Goal: Task Accomplishment & Management: Use online tool/utility

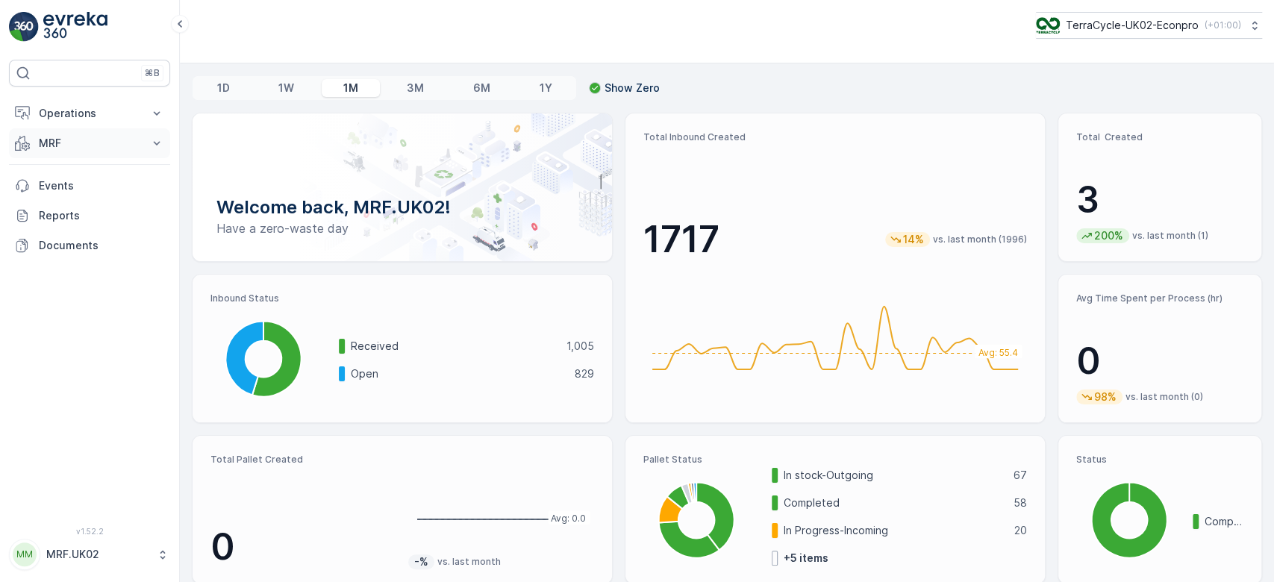
click at [75, 143] on p "MRF" at bounding box center [90, 143] width 102 height 15
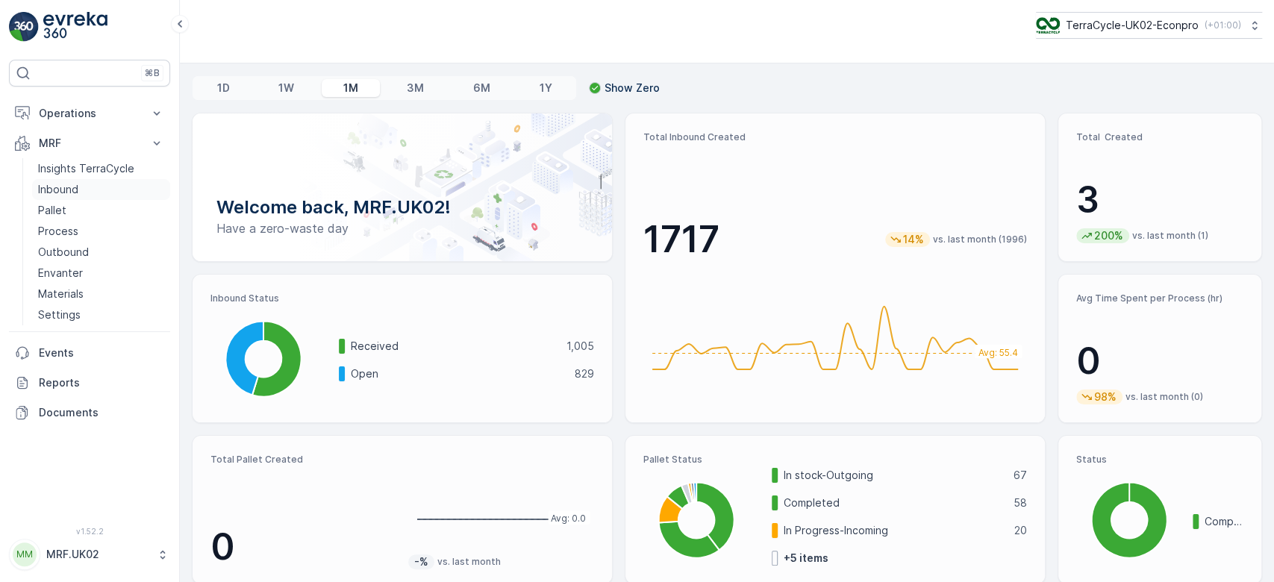
click at [90, 184] on link "Inbound" at bounding box center [101, 189] width 138 height 21
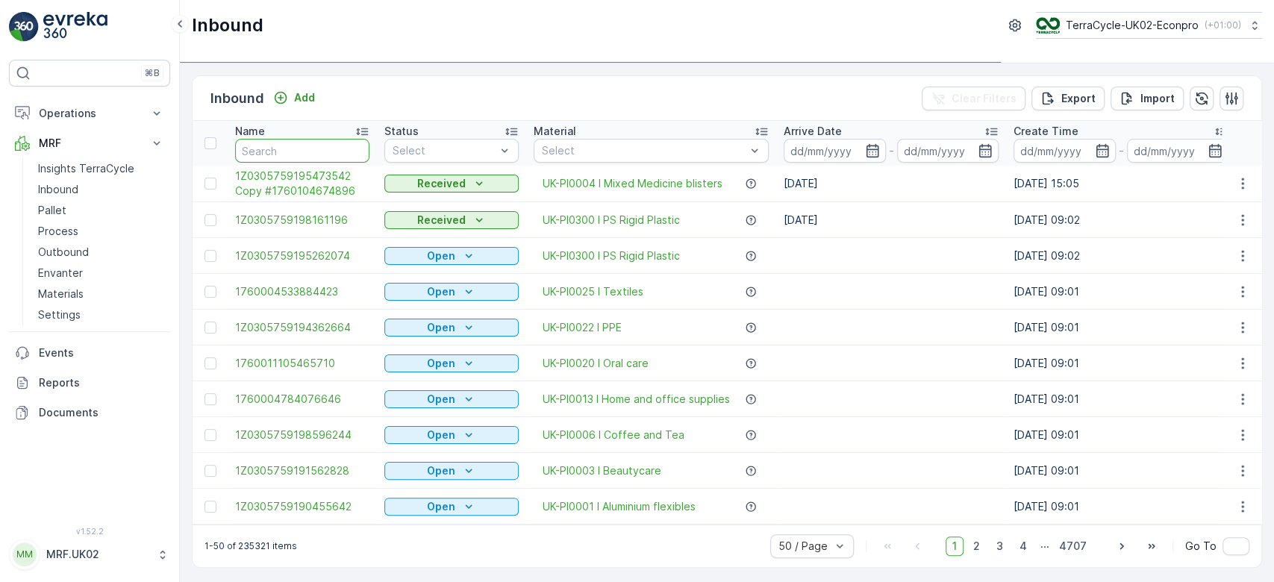
click at [290, 160] on input "text" at bounding box center [302, 151] width 134 height 24
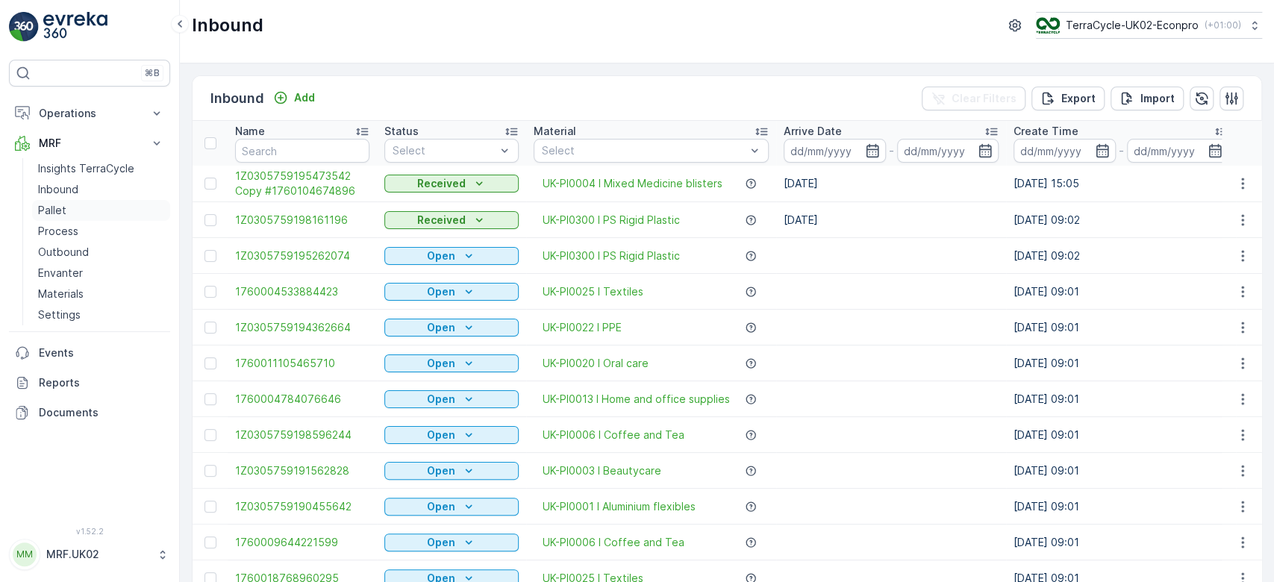
click at [77, 207] on link "Pallet" at bounding box center [101, 210] width 138 height 21
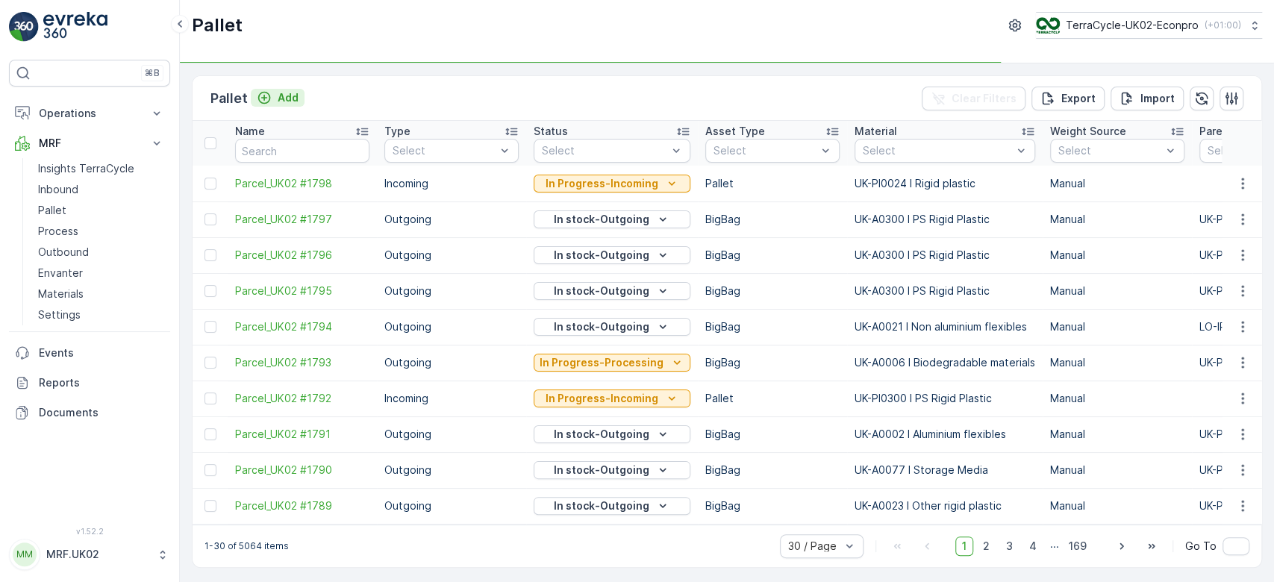
click at [287, 94] on p "Add" at bounding box center [288, 97] width 21 height 15
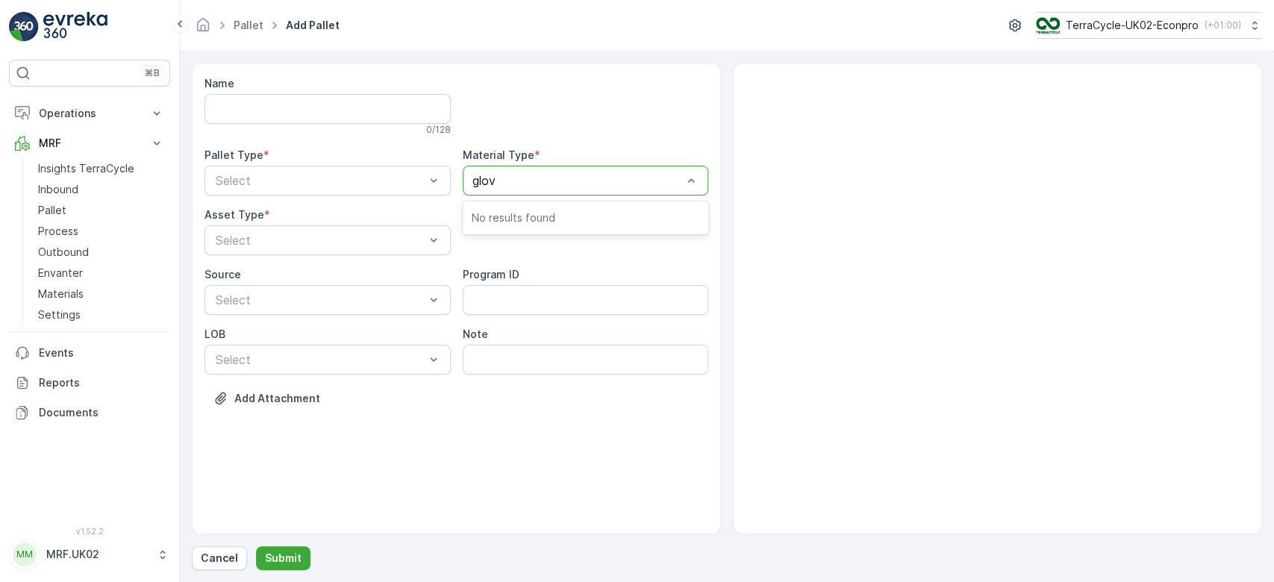
type input "glove"
click at [543, 207] on div "UK-A0013 I Gloves" at bounding box center [586, 217] width 246 height 25
click at [423, 190] on div "Select" at bounding box center [328, 181] width 246 height 30
click at [342, 237] on div "Outgoing" at bounding box center [327, 242] width 228 height 13
click at [290, 351] on div "BigBag" at bounding box center [327, 352] width 228 height 13
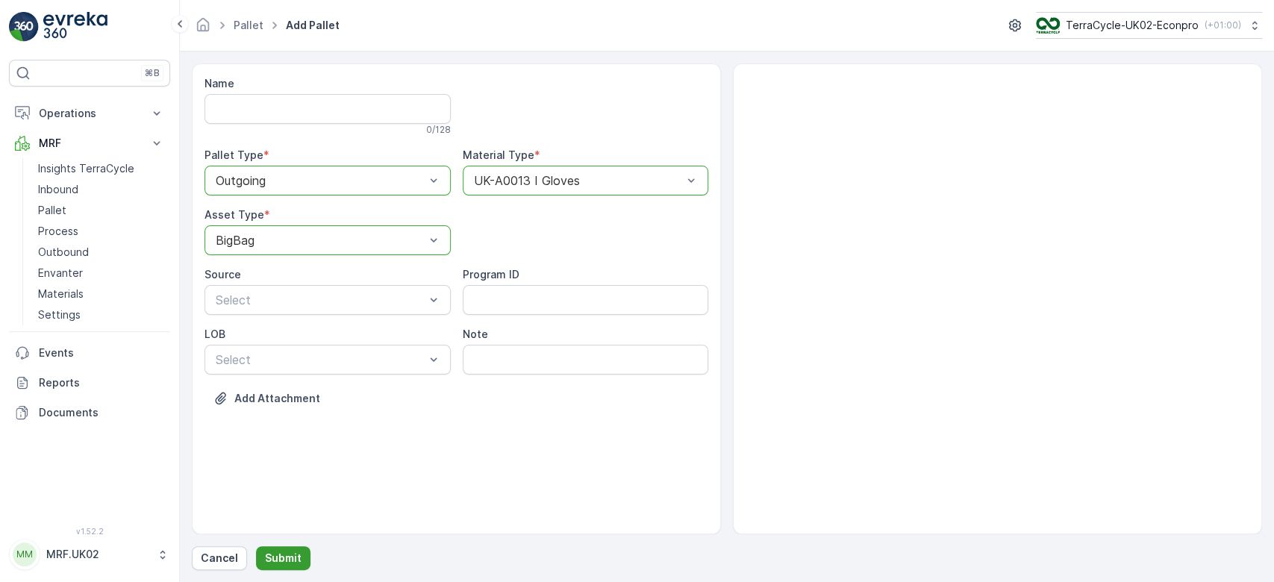
click at [284, 553] on p "Submit" at bounding box center [283, 558] width 37 height 15
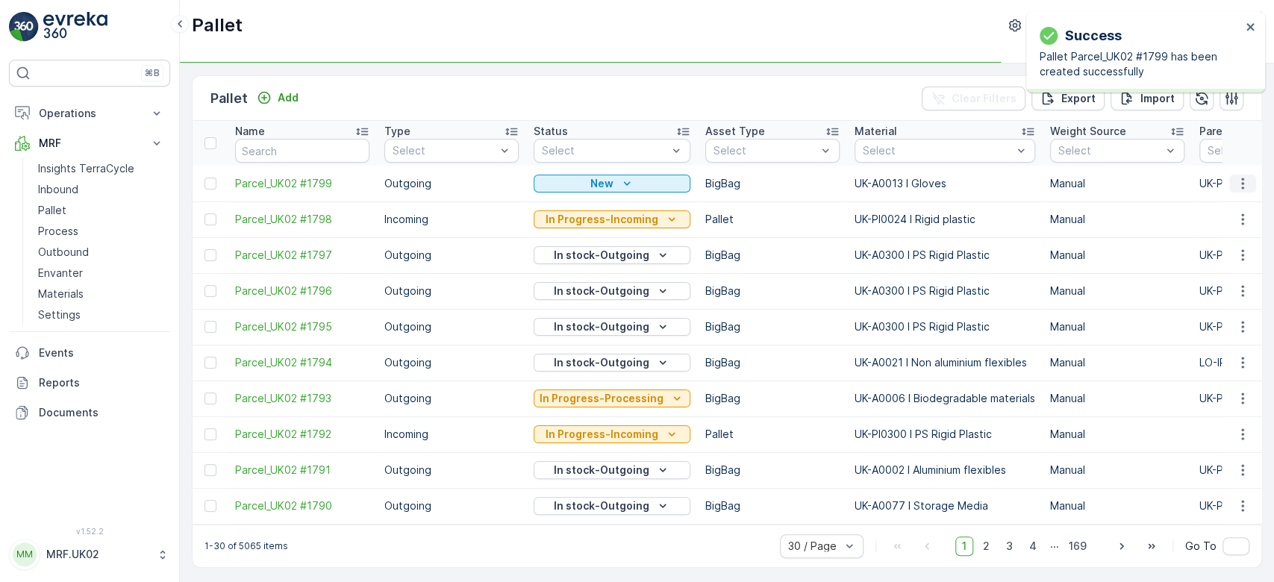
click at [1237, 179] on icon "button" at bounding box center [1242, 183] width 15 height 15
click at [1232, 287] on div "Print QR" at bounding box center [1225, 288] width 99 height 21
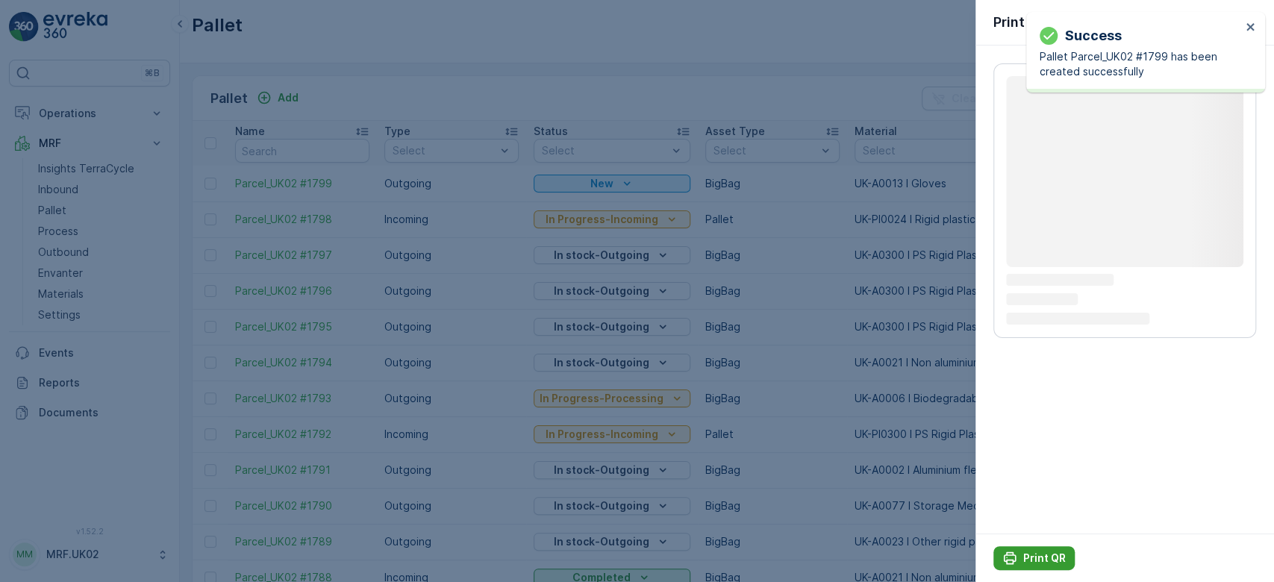
click at [1045, 555] on p "Print QR" at bounding box center [1044, 558] width 43 height 15
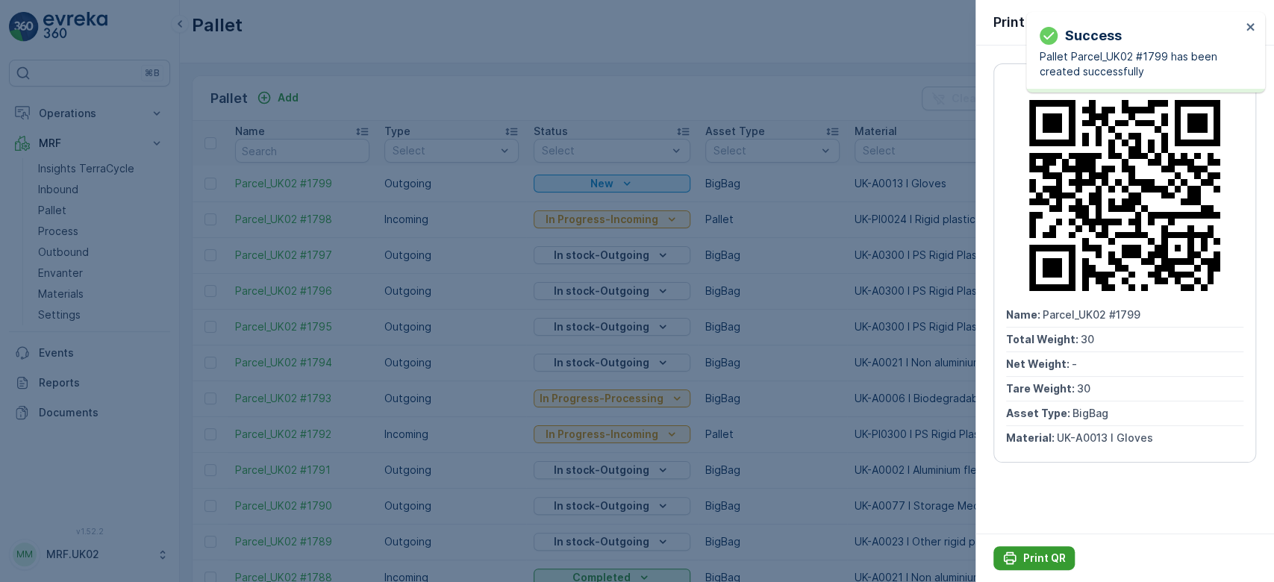
click at [1045, 555] on p "Print QR" at bounding box center [1044, 558] width 43 height 15
click at [65, 184] on div at bounding box center [637, 291] width 1274 height 582
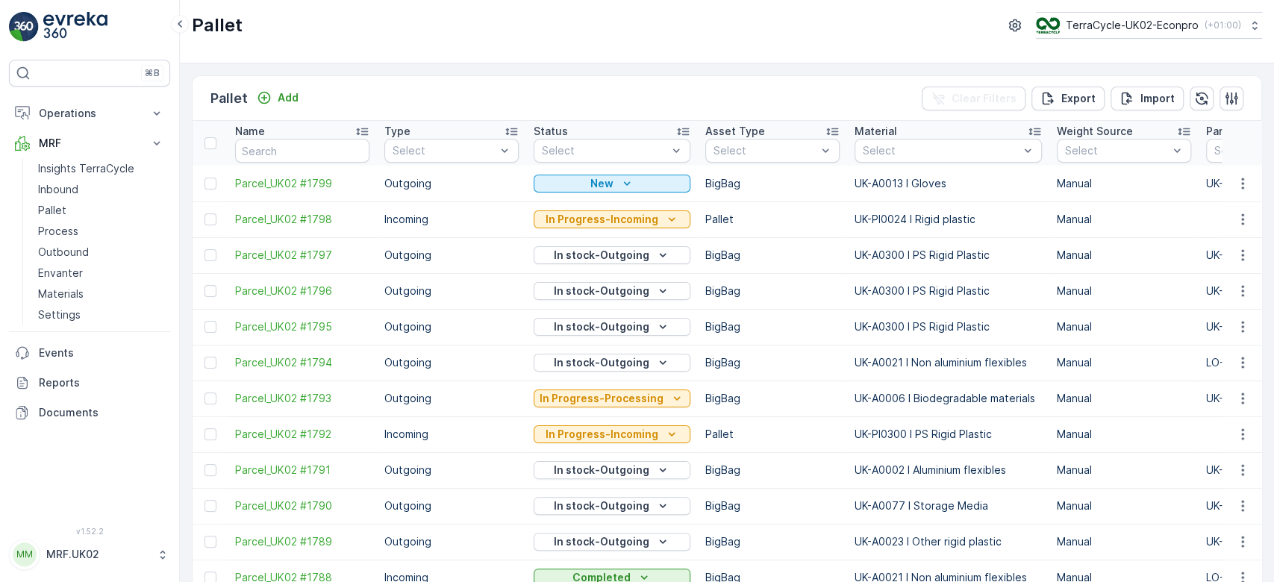
click at [65, 184] on p "Inbound" at bounding box center [58, 189] width 40 height 15
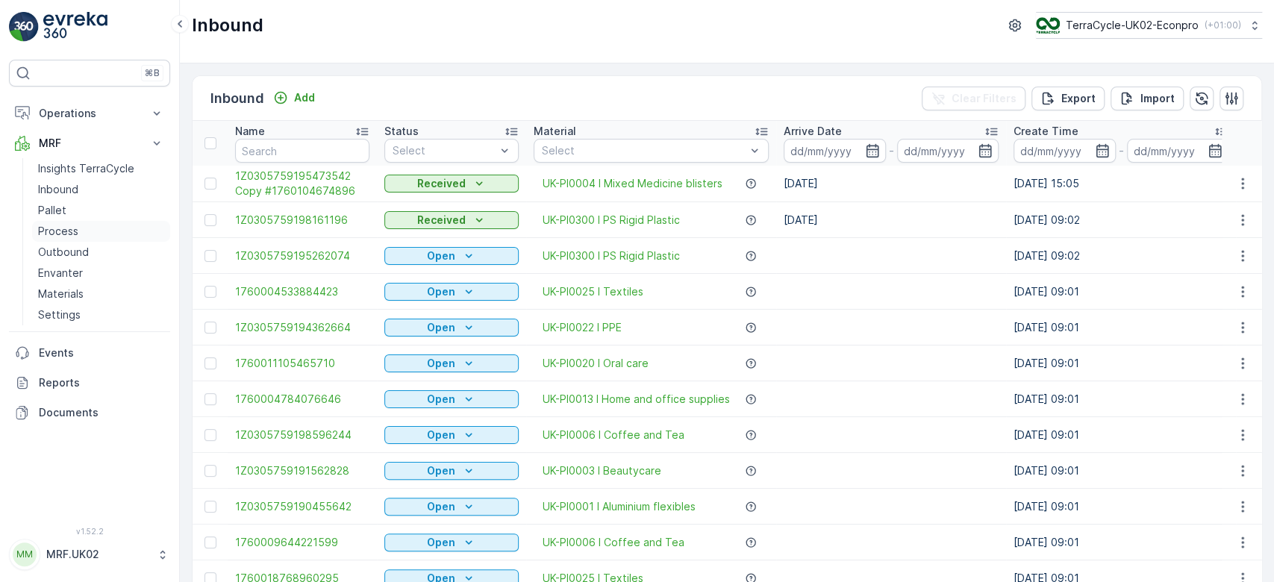
click at [72, 224] on p "Process" at bounding box center [58, 231] width 40 height 15
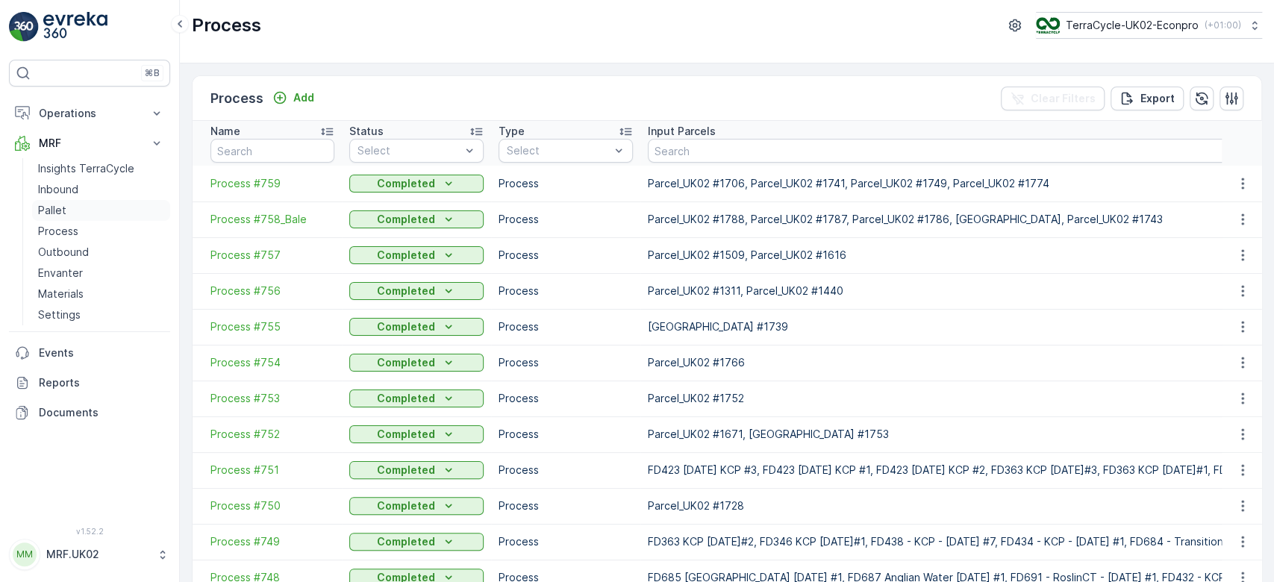
click at [72, 212] on link "Pallet" at bounding box center [101, 210] width 138 height 21
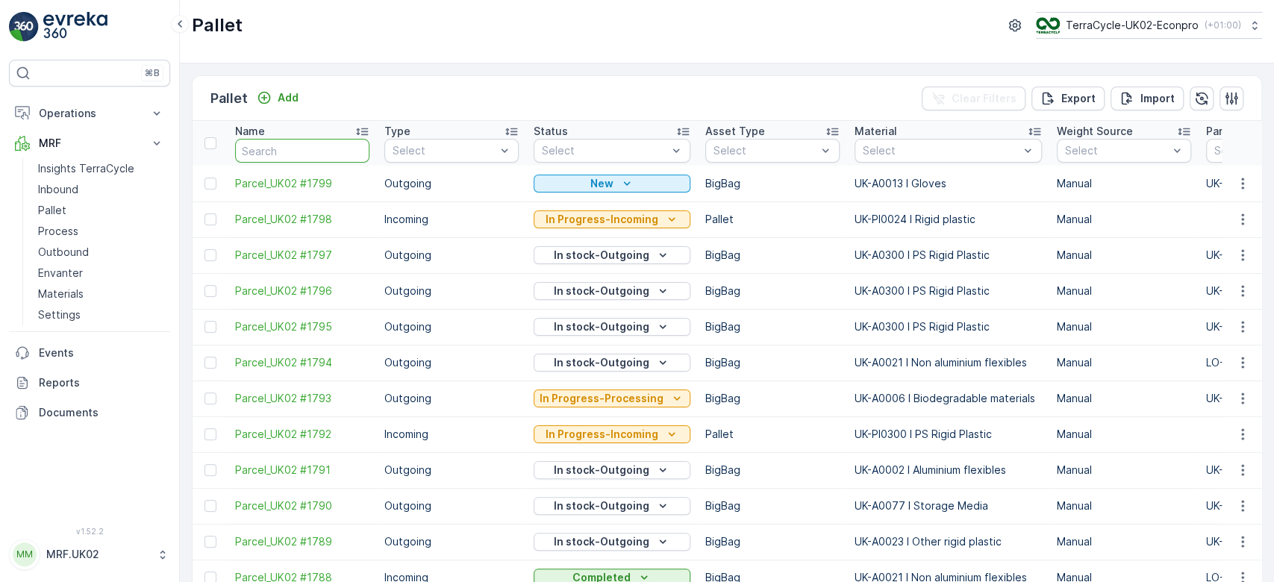
click at [271, 154] on input "text" at bounding box center [302, 151] width 134 height 24
type input "1734"
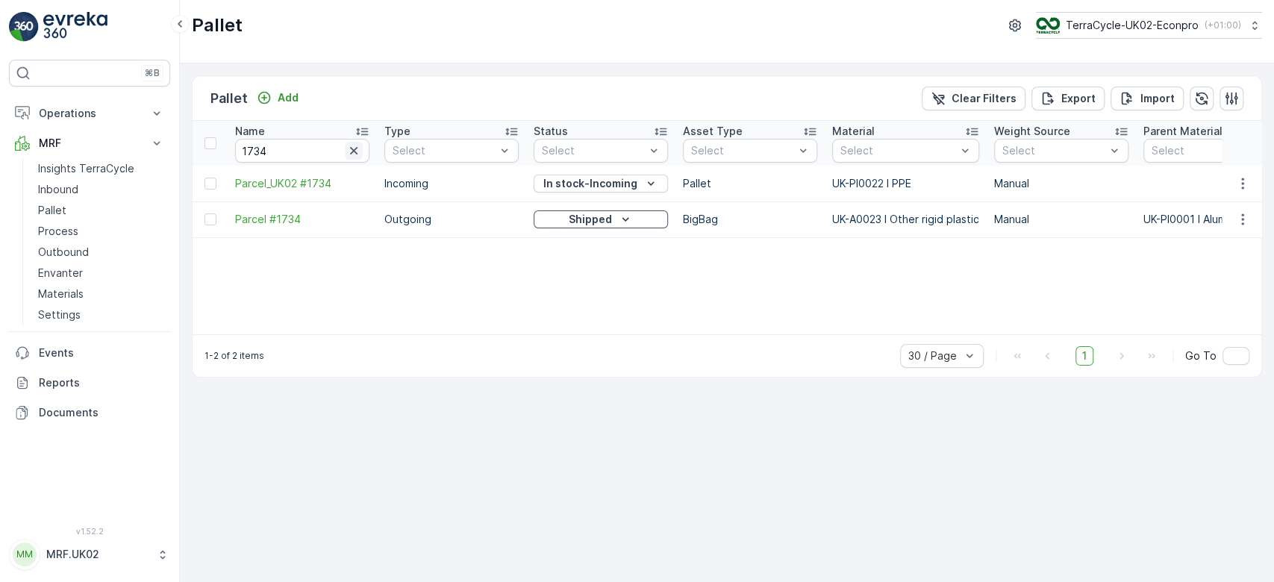
click at [355, 148] on icon "button" at bounding box center [353, 150] width 15 height 15
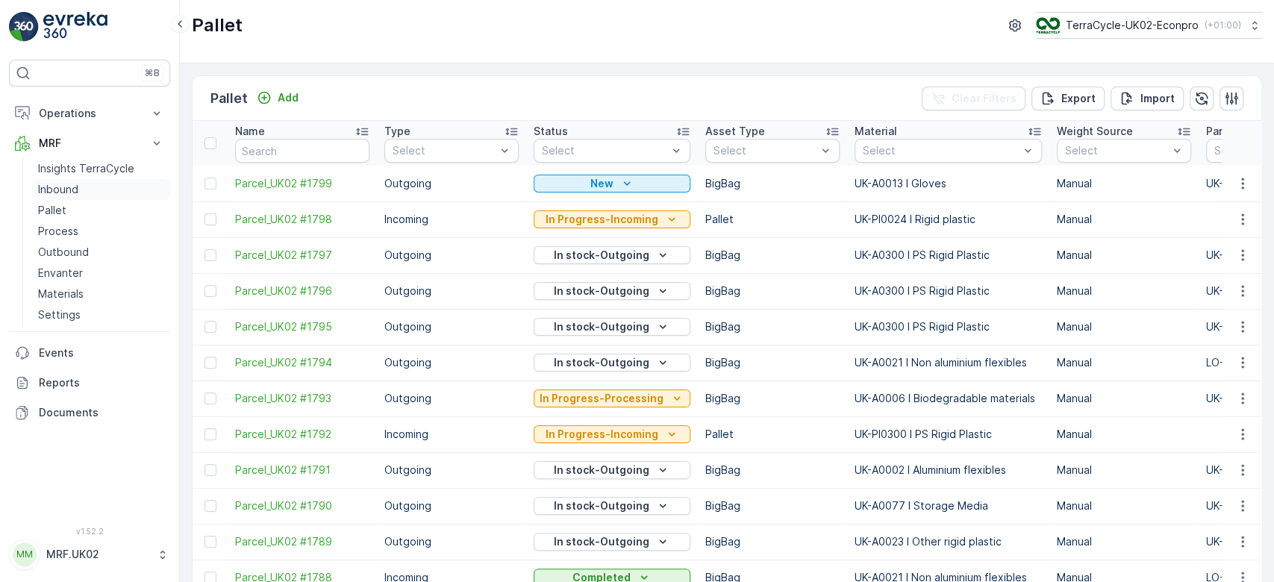
click at [103, 191] on link "Inbound" at bounding box center [101, 189] width 138 height 21
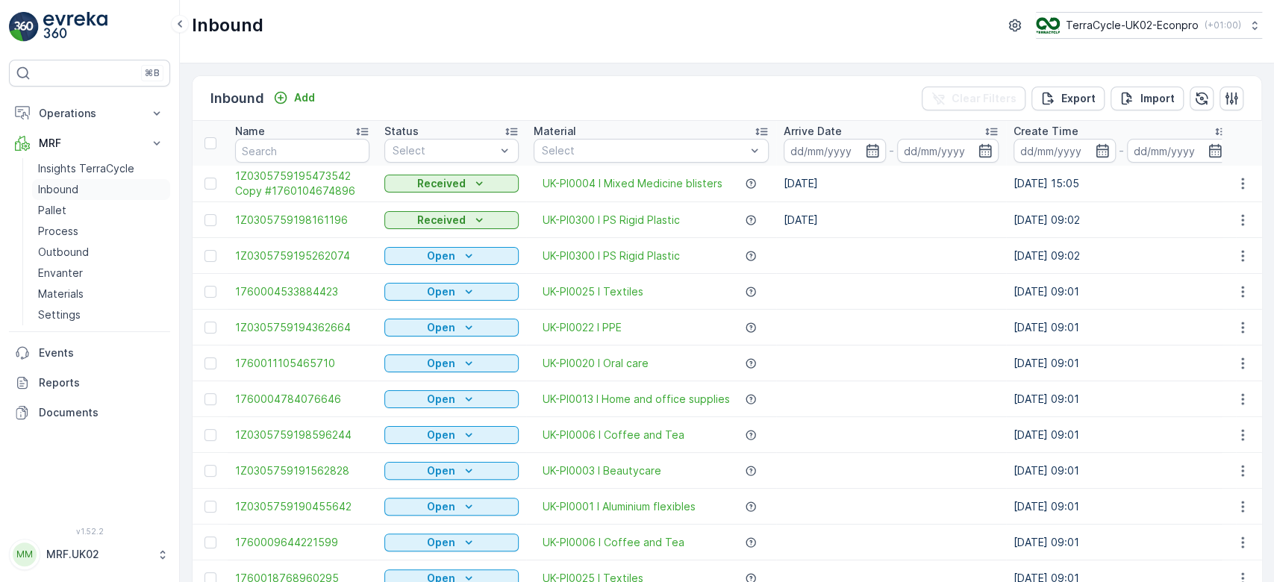
click at [64, 184] on p "Inbound" at bounding box center [58, 189] width 40 height 15
click at [75, 228] on p "Process" at bounding box center [58, 231] width 40 height 15
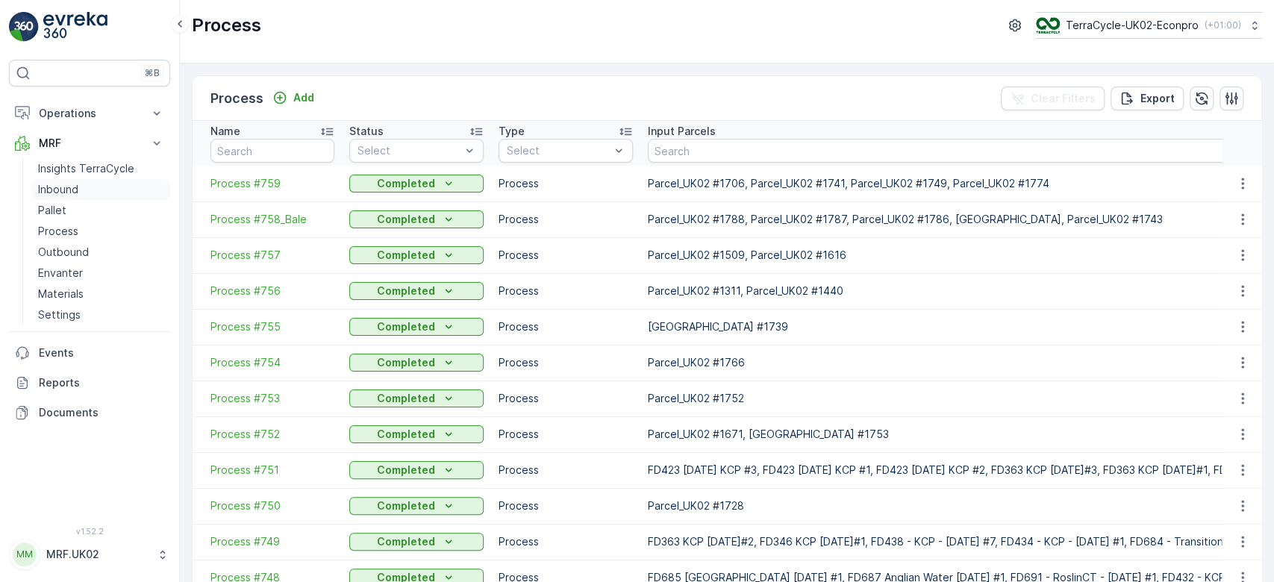
click at [84, 188] on link "Inbound" at bounding box center [101, 189] width 138 height 21
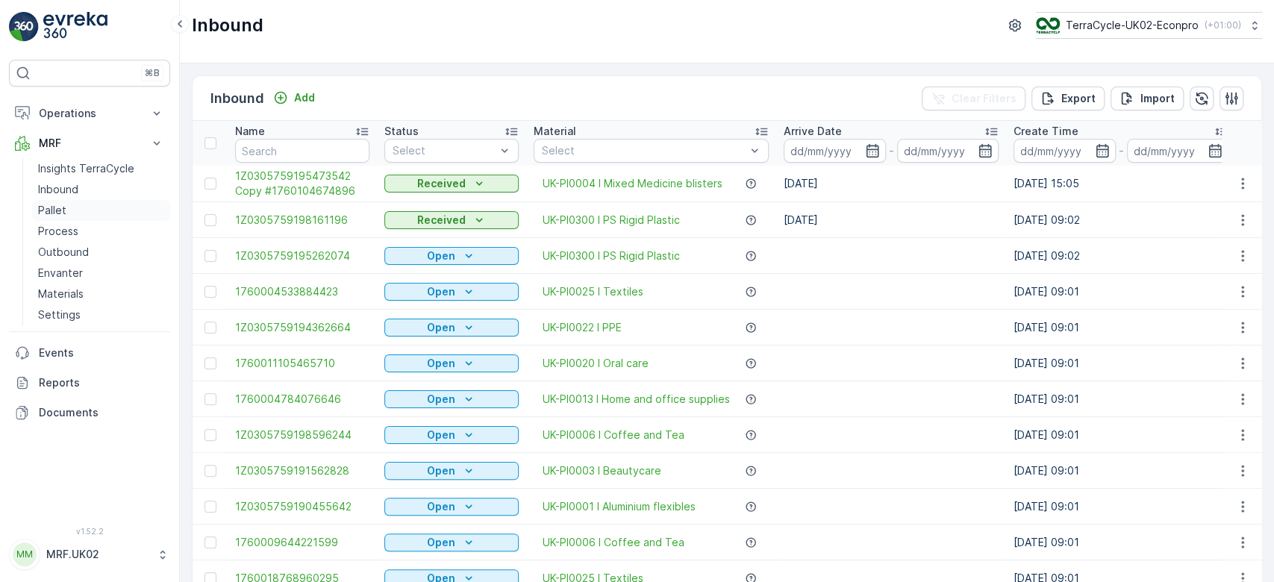
click at [79, 211] on link "Pallet" at bounding box center [101, 210] width 138 height 21
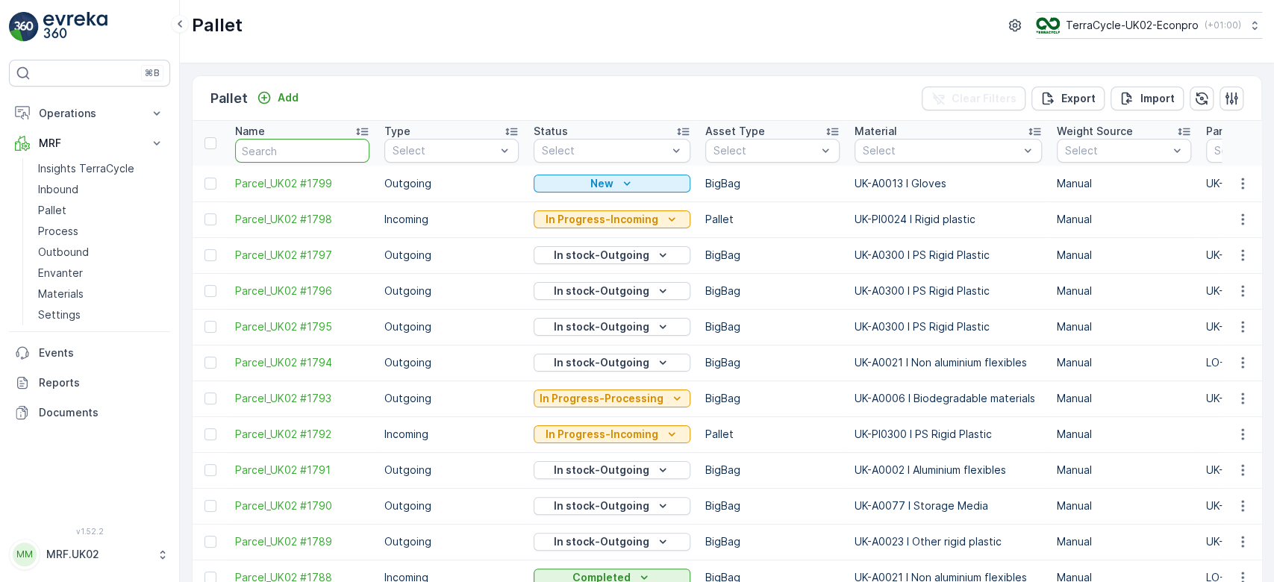
click at [274, 151] on input "text" at bounding box center [302, 151] width 134 height 24
type input "1290"
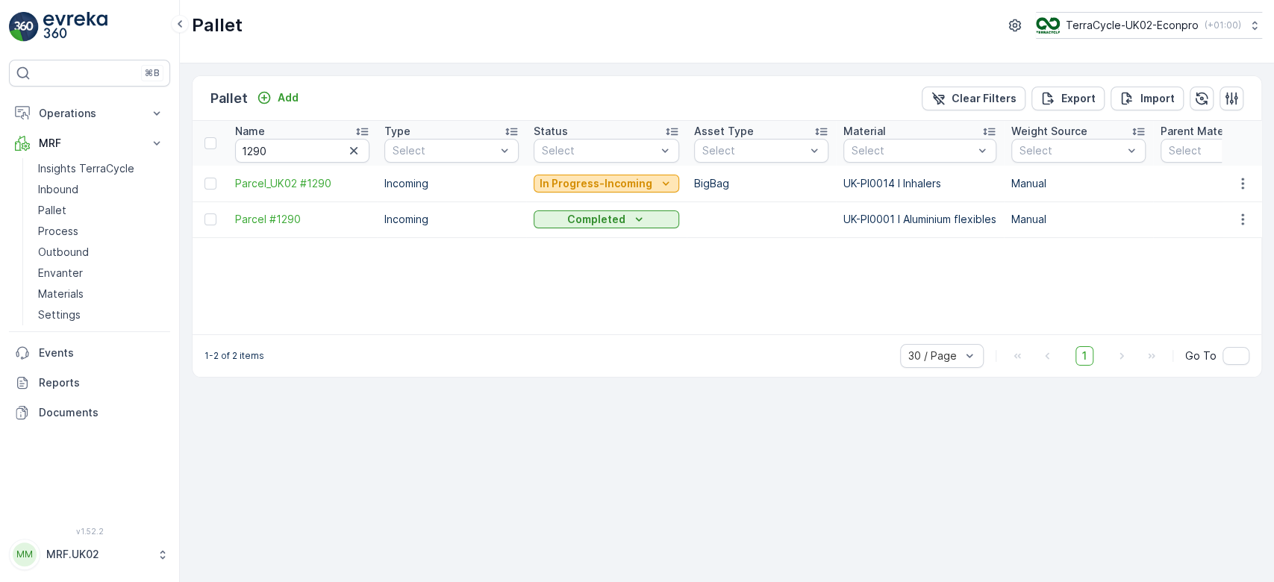
click at [570, 184] on p "In Progress-Incoming" at bounding box center [596, 183] width 113 height 15
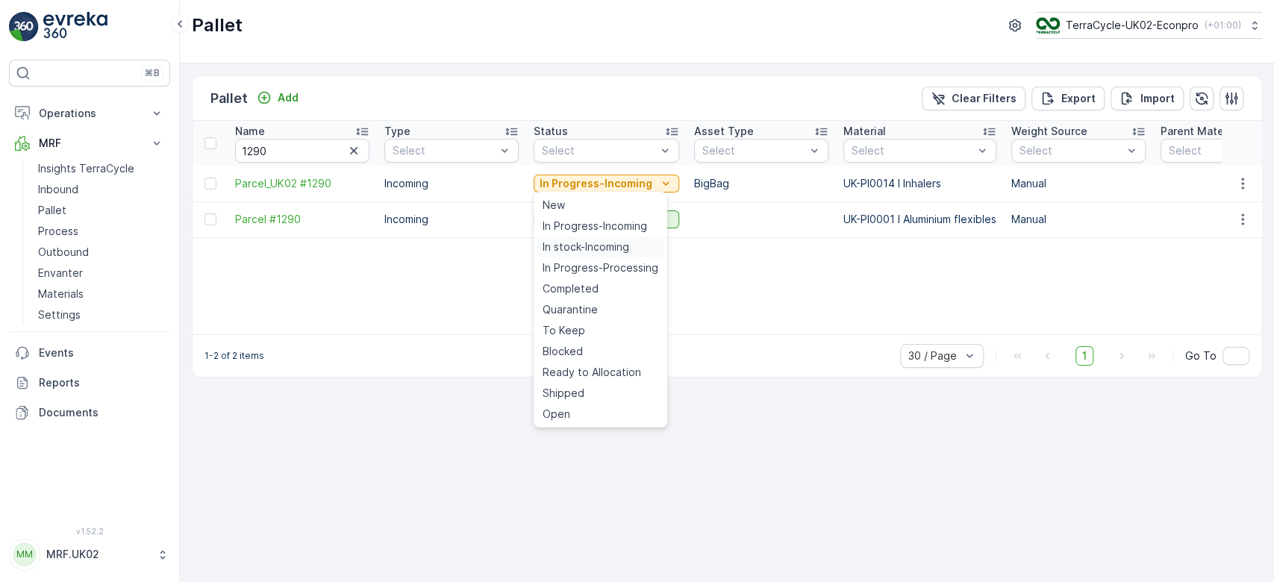
click at [587, 245] on span "In stock-Incoming" at bounding box center [586, 247] width 87 height 15
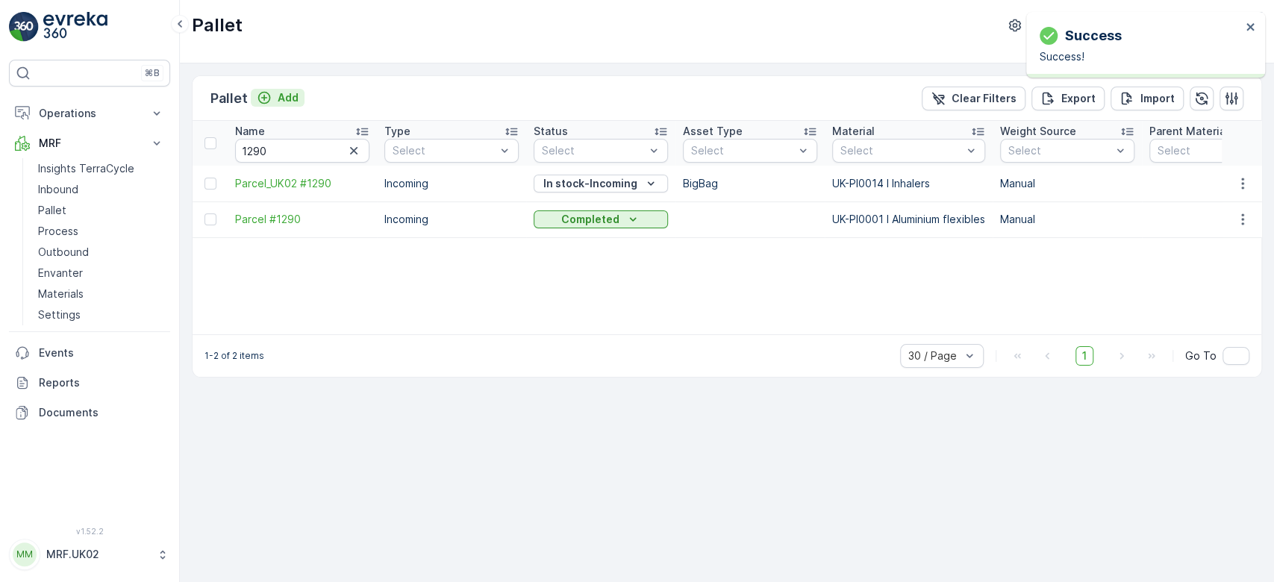
click at [278, 93] on p "Add" at bounding box center [288, 97] width 21 height 15
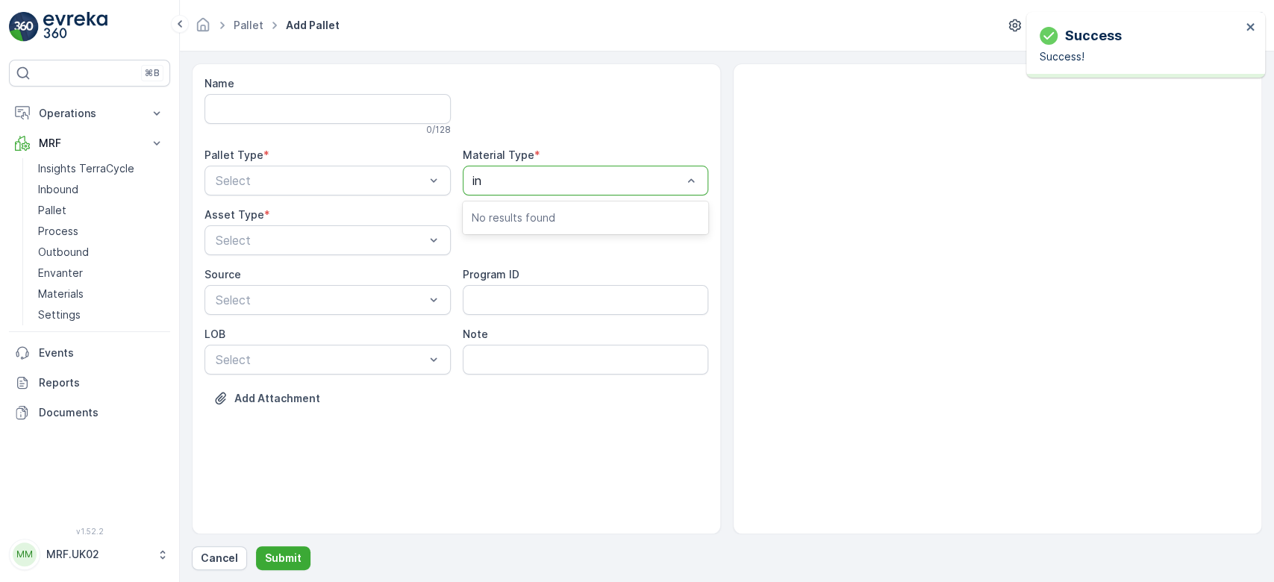
type input "ing"
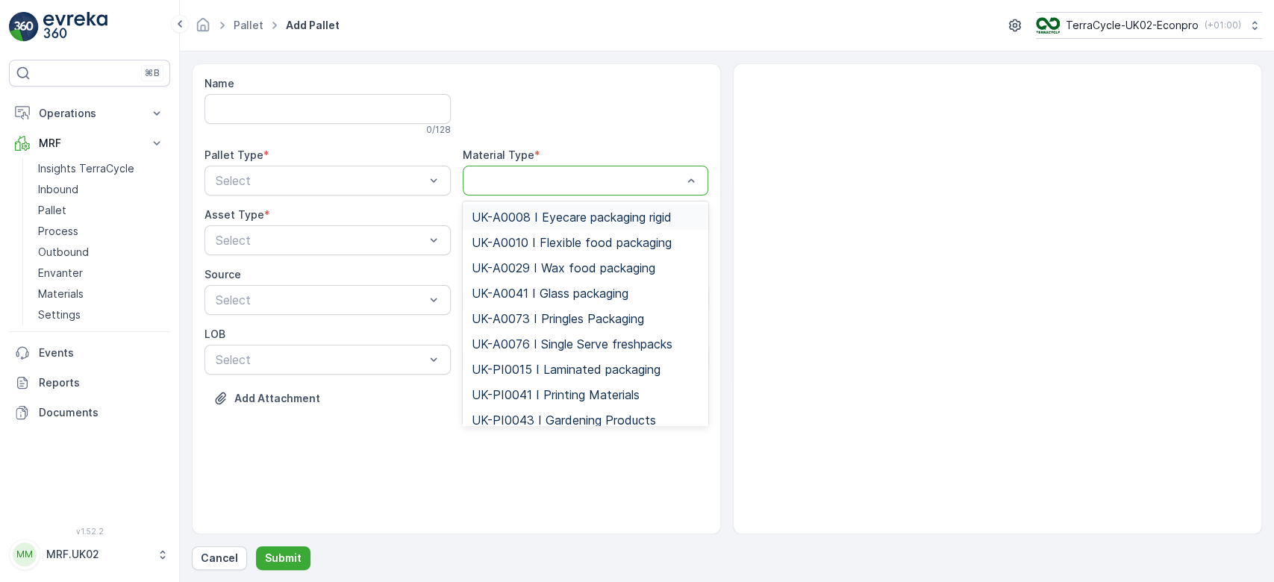
click at [526, 178] on div at bounding box center [579, 180] width 212 height 13
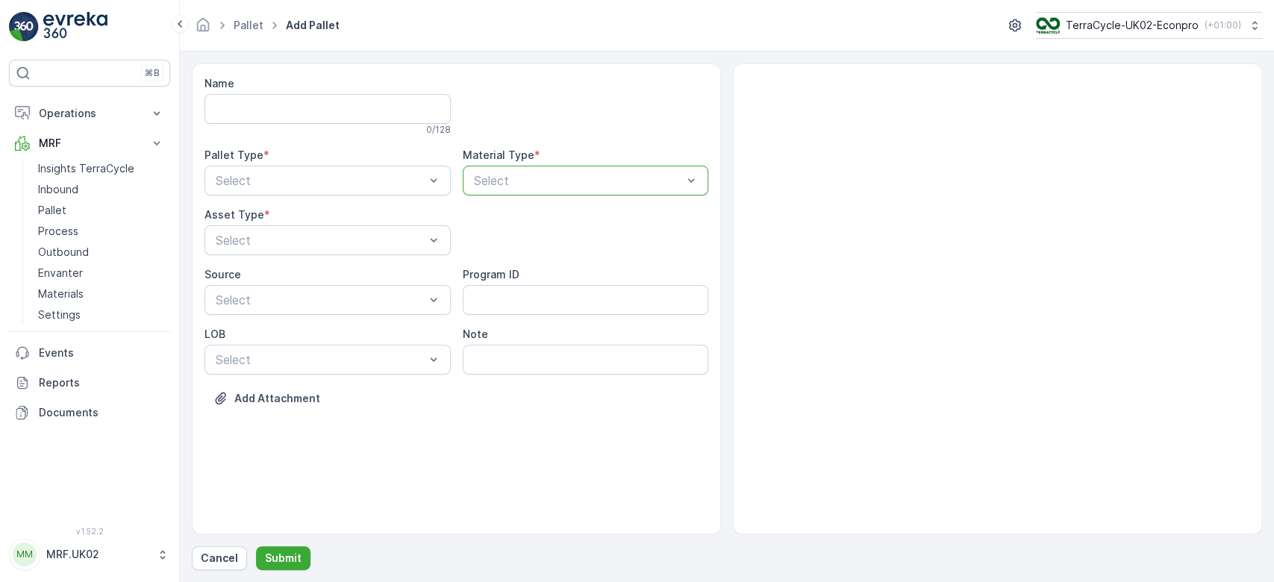
click at [526, 178] on div at bounding box center [579, 180] width 212 height 13
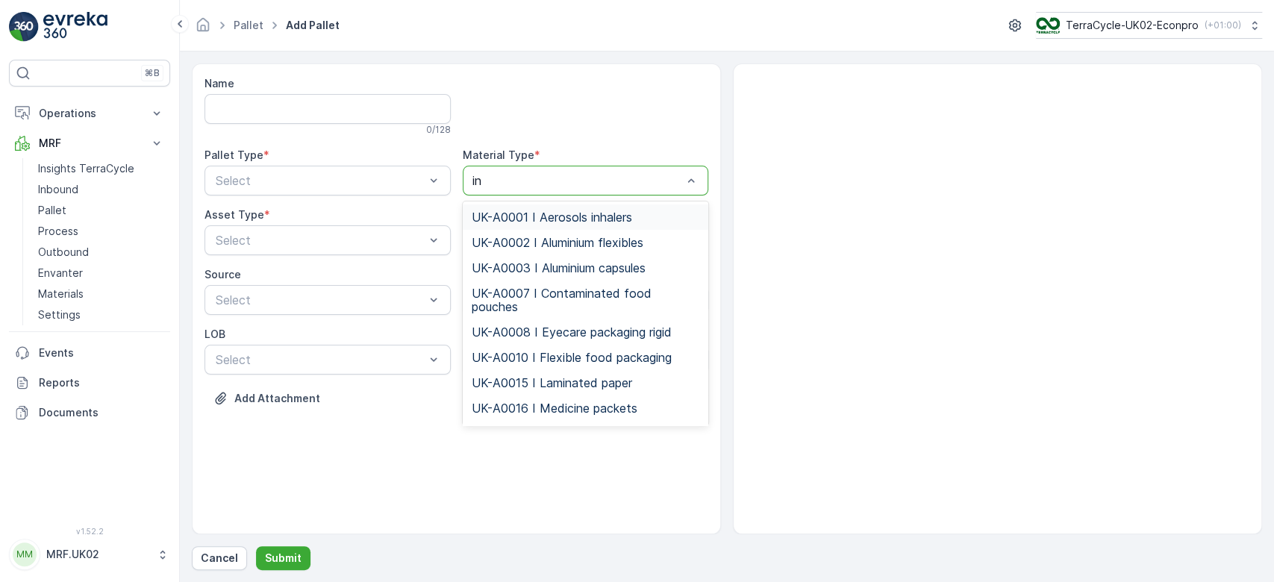
type input "[MEDICAL_DATA]"
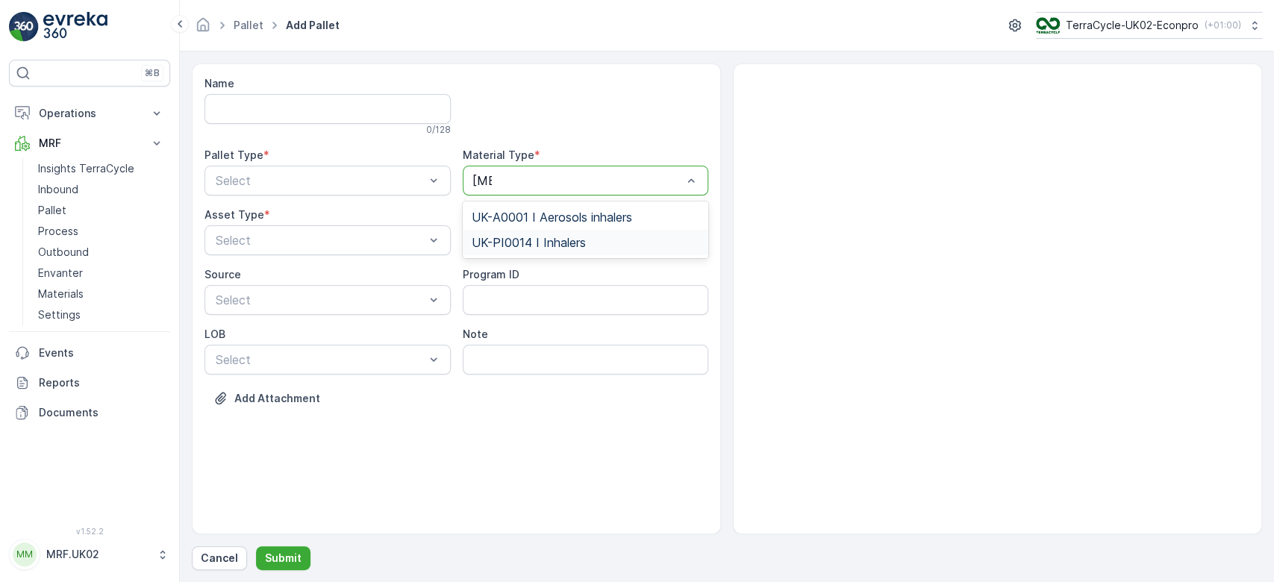
click at [564, 237] on span "UK-PI0014 I Inhalers" at bounding box center [529, 242] width 114 height 13
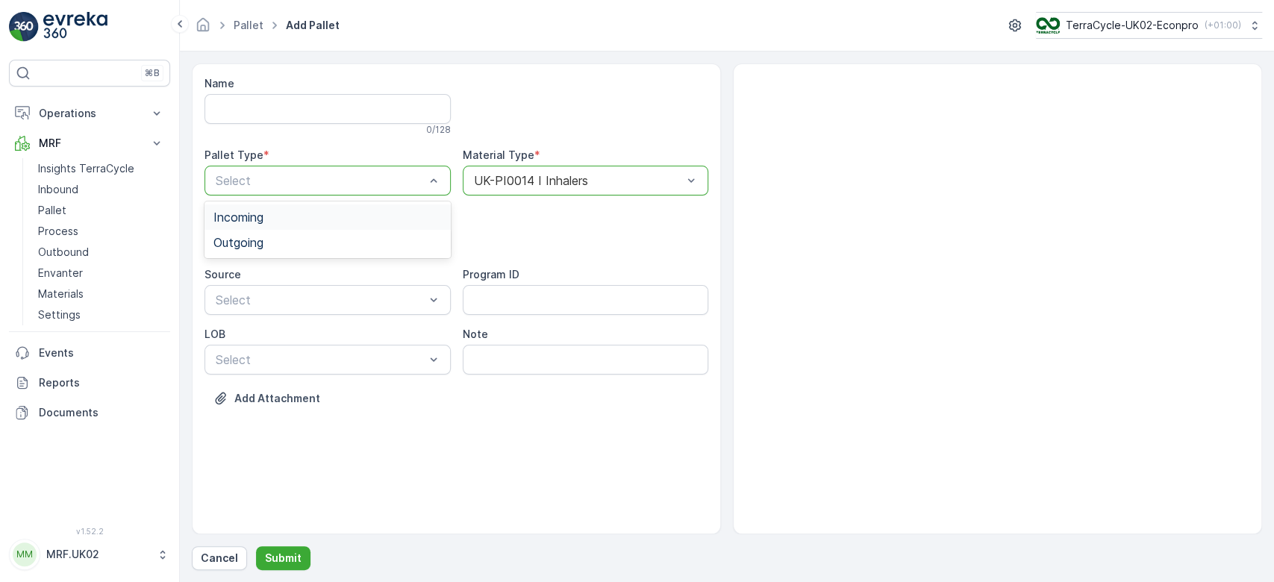
click at [341, 215] on div "Incoming" at bounding box center [327, 217] width 228 height 13
click at [257, 302] on div "Pallet" at bounding box center [327, 302] width 228 height 13
click at [289, 561] on p "Submit" at bounding box center [283, 558] width 37 height 15
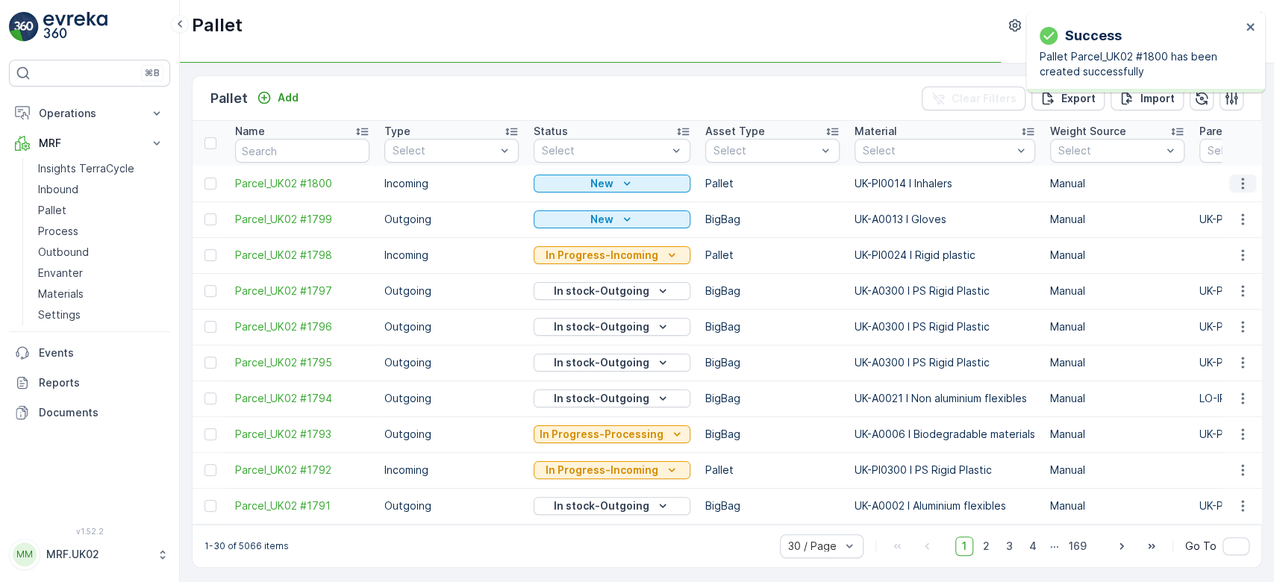
click at [1242, 181] on icon "button" at bounding box center [1242, 183] width 15 height 15
click at [1229, 292] on div "Print QR" at bounding box center [1225, 288] width 99 height 21
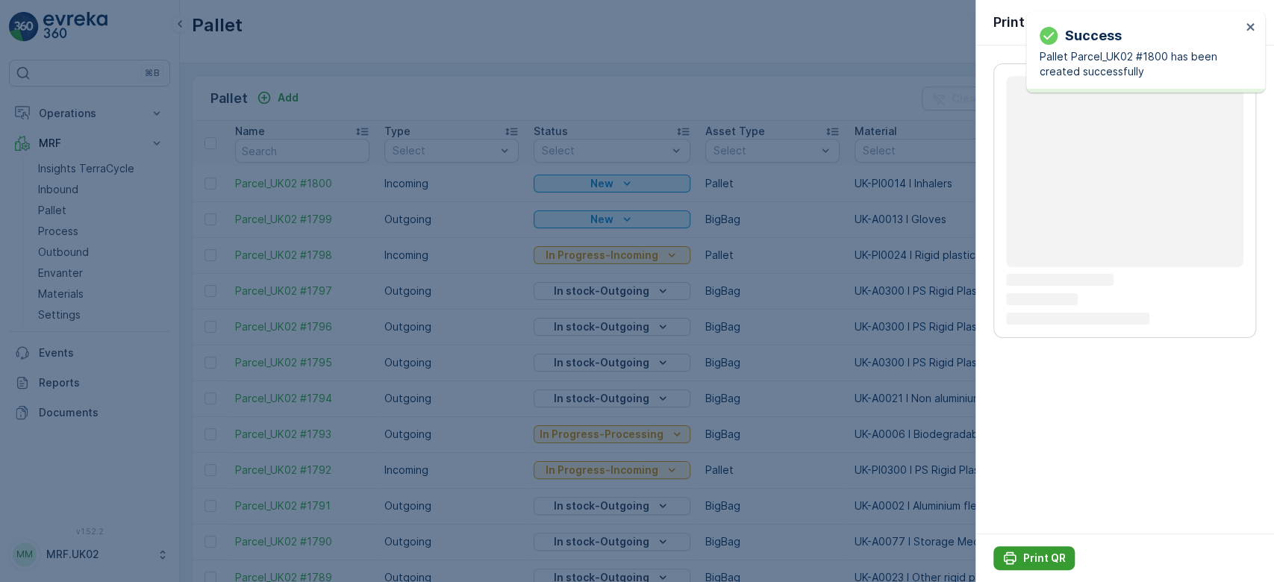
click at [1045, 564] on p "Print QR" at bounding box center [1044, 558] width 43 height 15
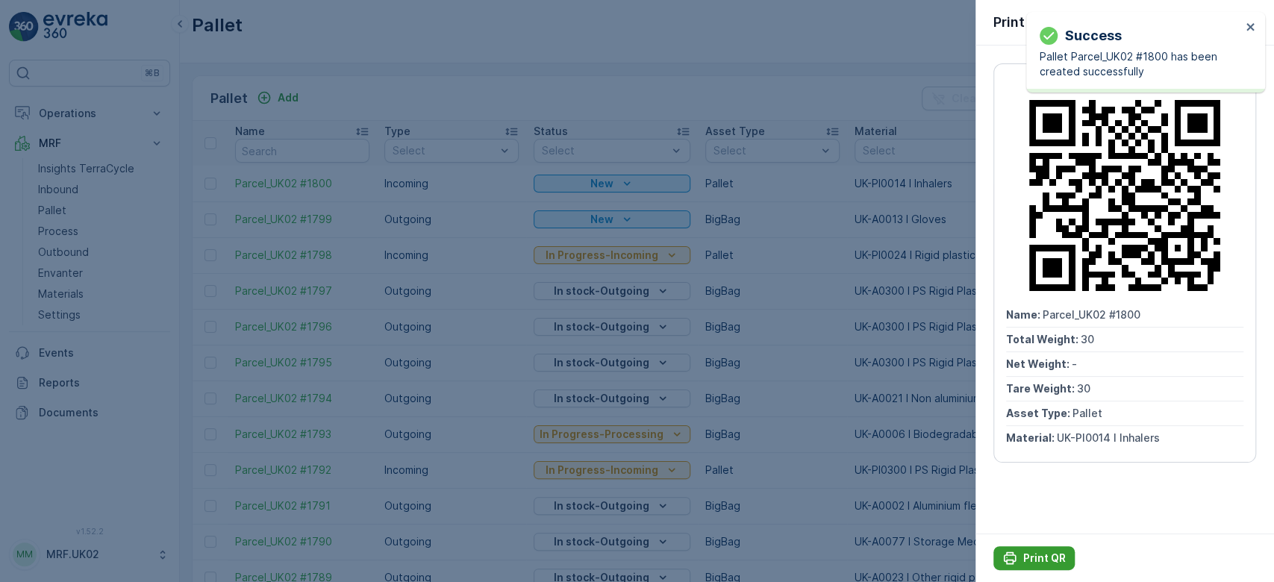
click at [1045, 564] on p "Print QR" at bounding box center [1044, 558] width 43 height 15
click at [65, 183] on div at bounding box center [637, 291] width 1274 height 582
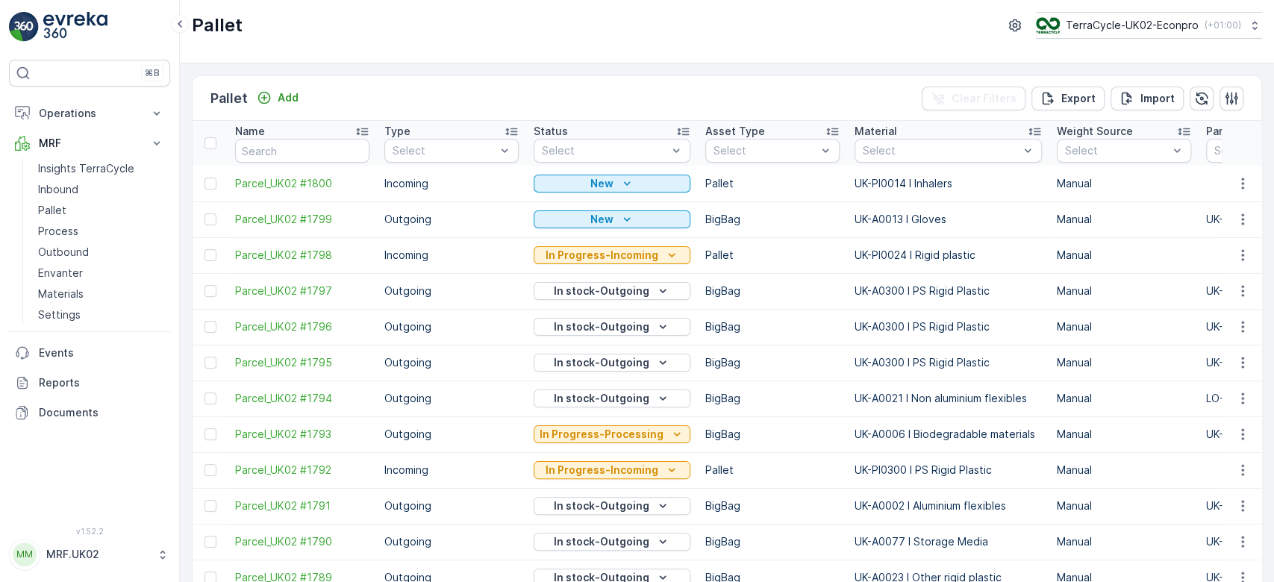
click at [65, 183] on p "Inbound" at bounding box center [58, 189] width 40 height 15
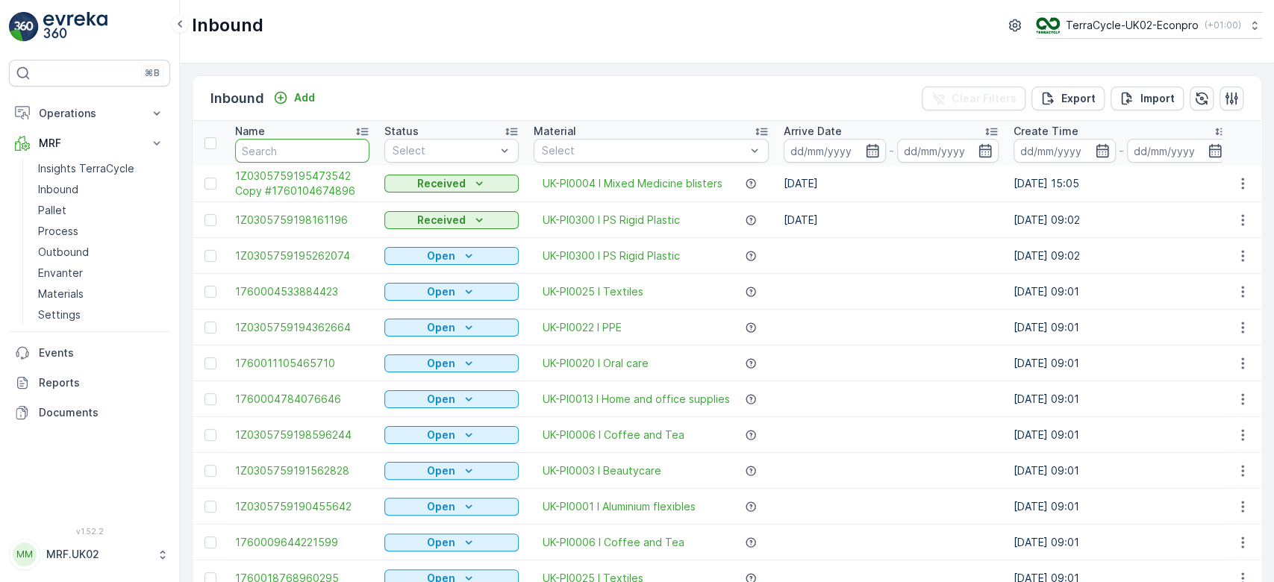
click at [266, 145] on input "text" at bounding box center [302, 151] width 134 height 24
click at [393, 89] on div "Inbound Add Clear Filters Export Import" at bounding box center [727, 98] width 1069 height 45
click at [85, 225] on link "Process" at bounding box center [101, 231] width 138 height 21
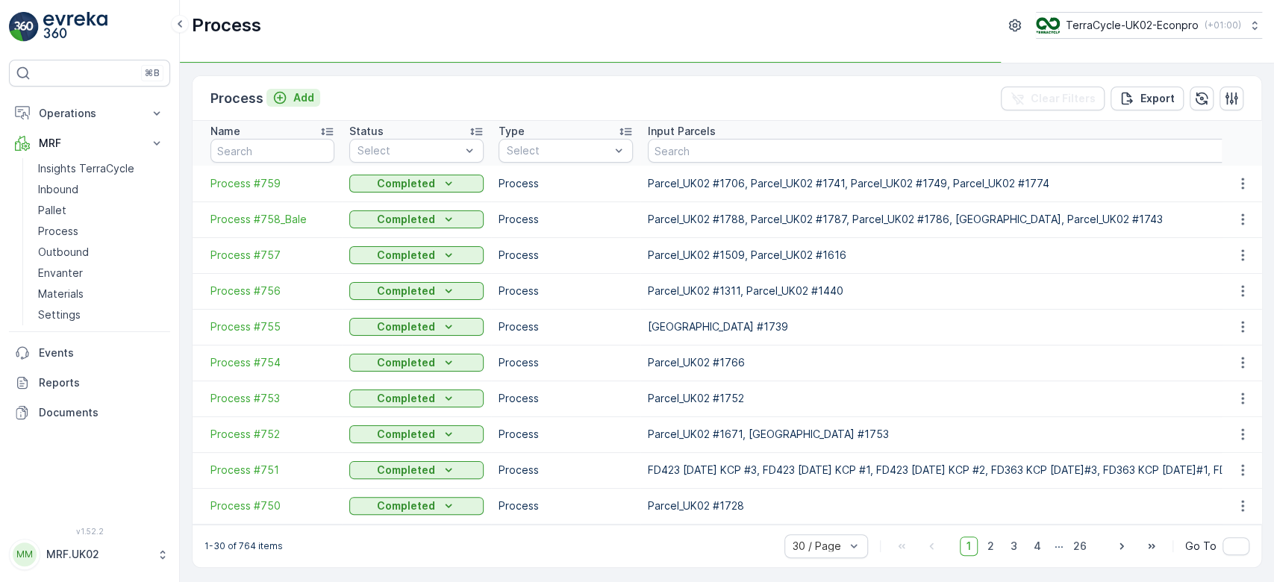
click at [299, 97] on p "Add" at bounding box center [303, 97] width 21 height 15
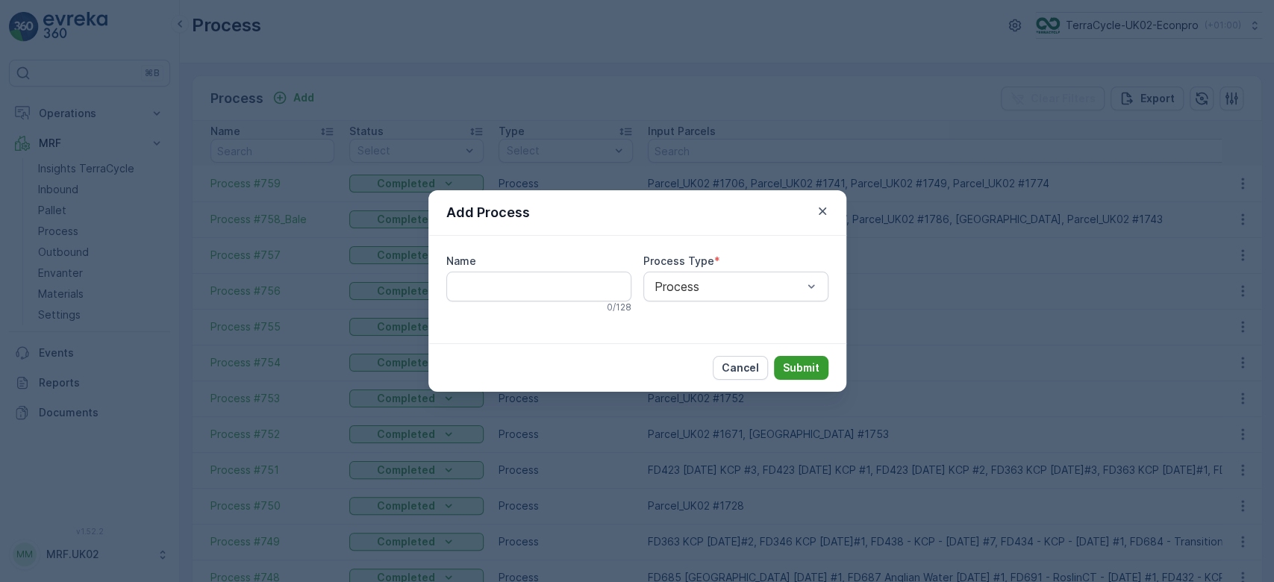
click at [793, 367] on p "Submit" at bounding box center [801, 368] width 37 height 15
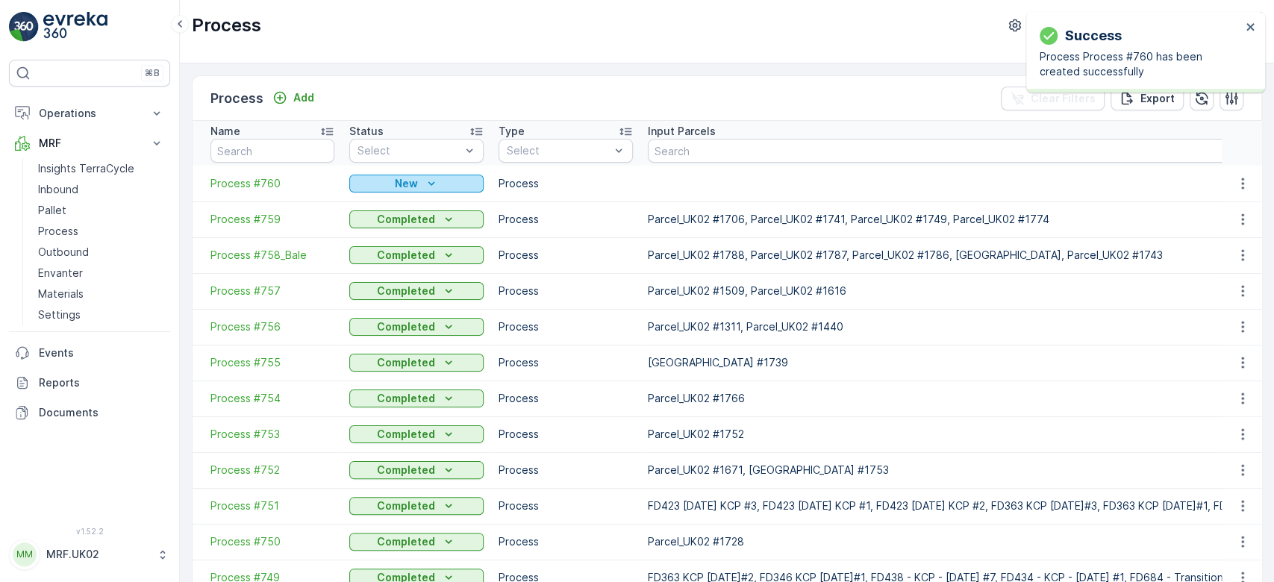
click at [396, 178] on p "New" at bounding box center [406, 183] width 23 height 15
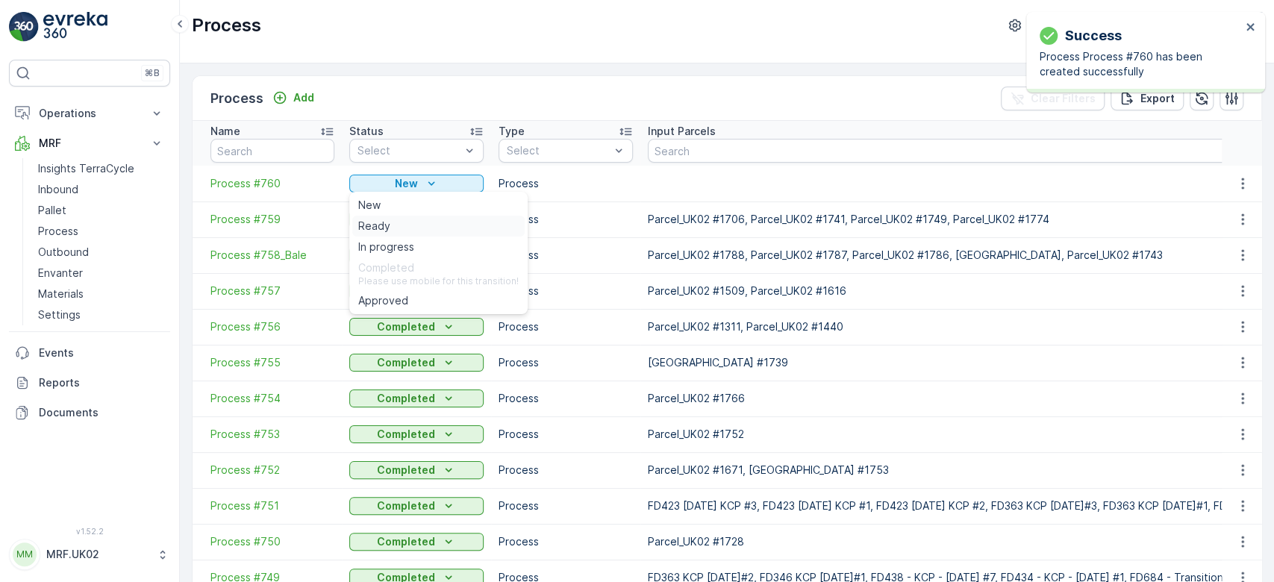
click at [384, 219] on span "Ready" at bounding box center [374, 226] width 32 height 15
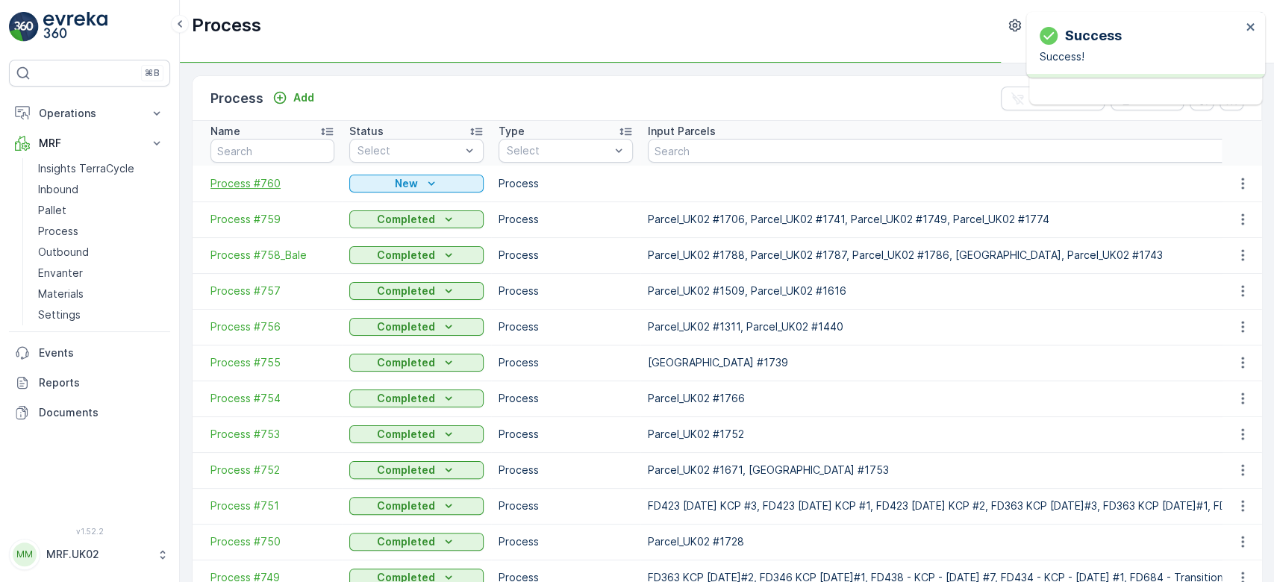
click at [257, 185] on span "Process #760" at bounding box center [273, 183] width 124 height 15
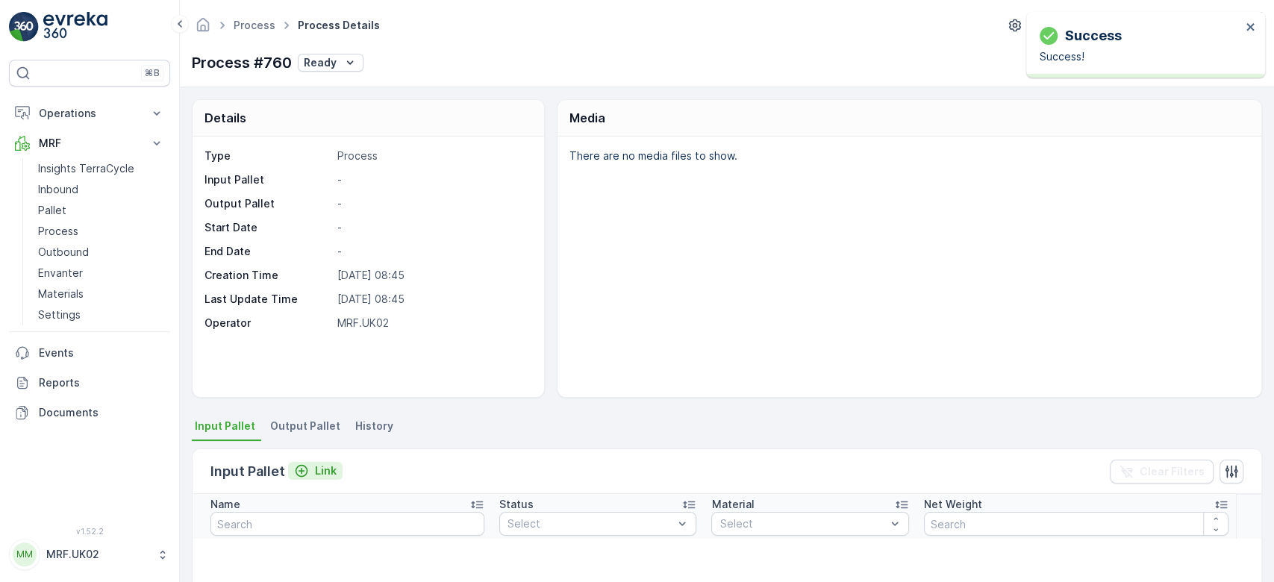
click at [315, 464] on p "Link" at bounding box center [326, 471] width 22 height 15
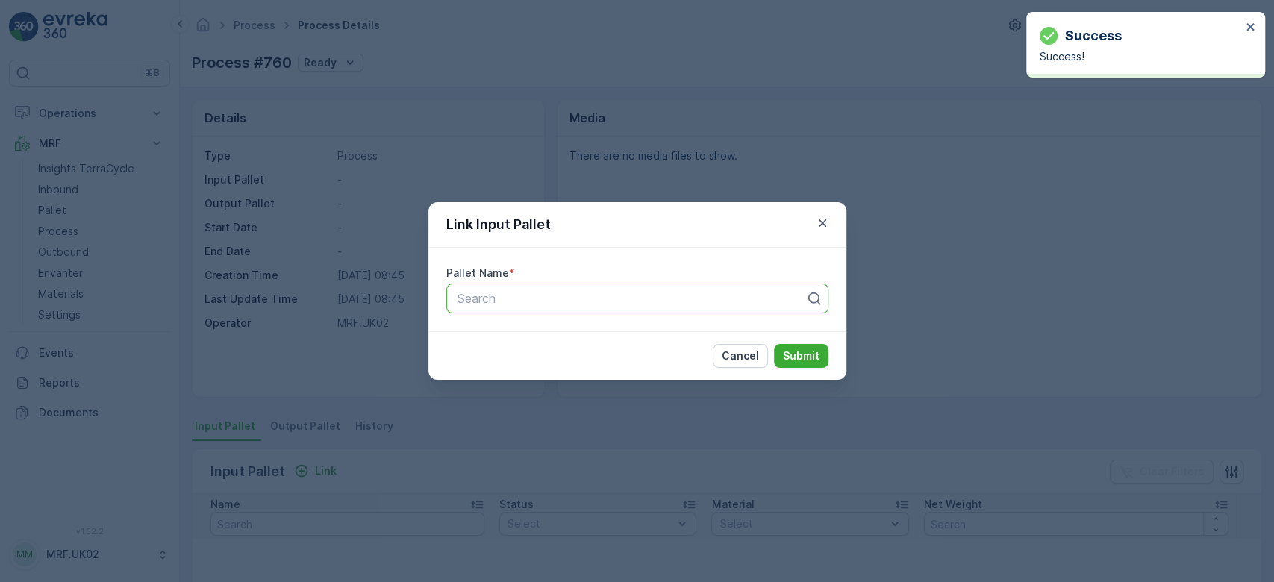
click at [518, 296] on div at bounding box center [631, 298] width 351 height 13
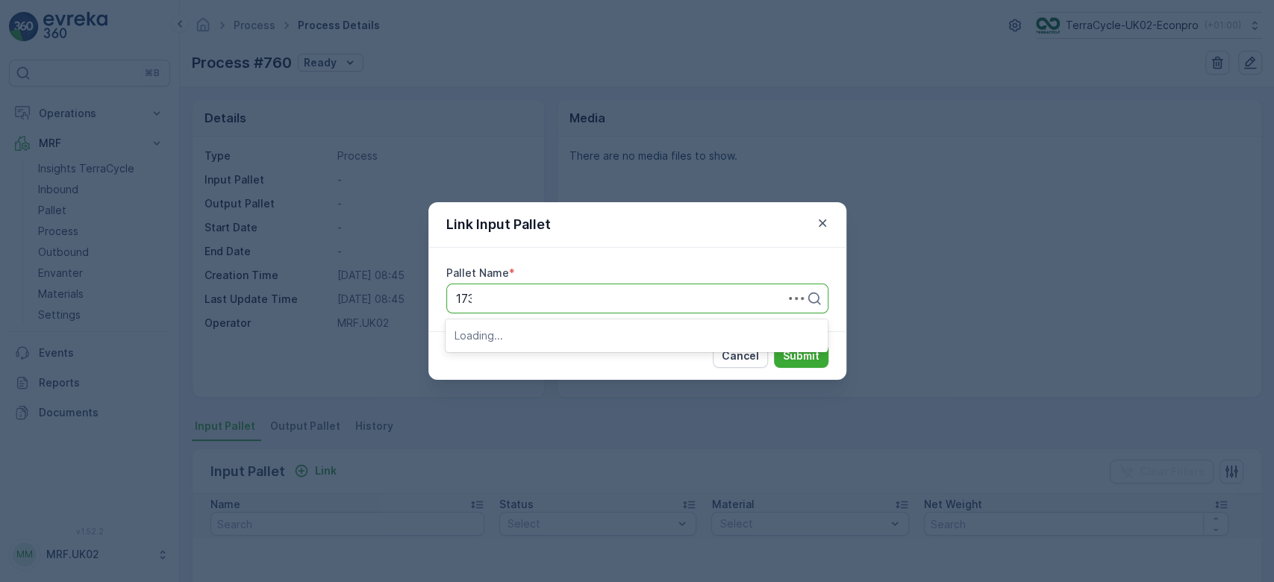
type input "1734"
click at [558, 333] on span "Parcel_UK02 #1734" at bounding box center [509, 334] width 109 height 13
click at [791, 358] on p "Submit" at bounding box center [801, 356] width 37 height 15
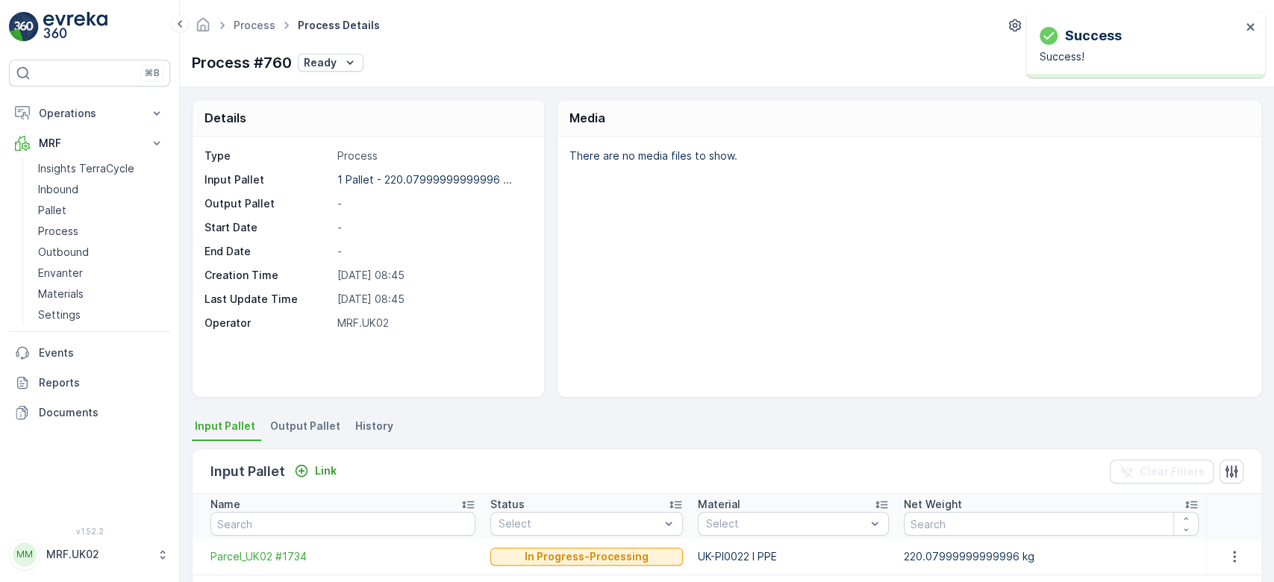
click at [301, 437] on li "Output Pallet" at bounding box center [306, 428] width 79 height 25
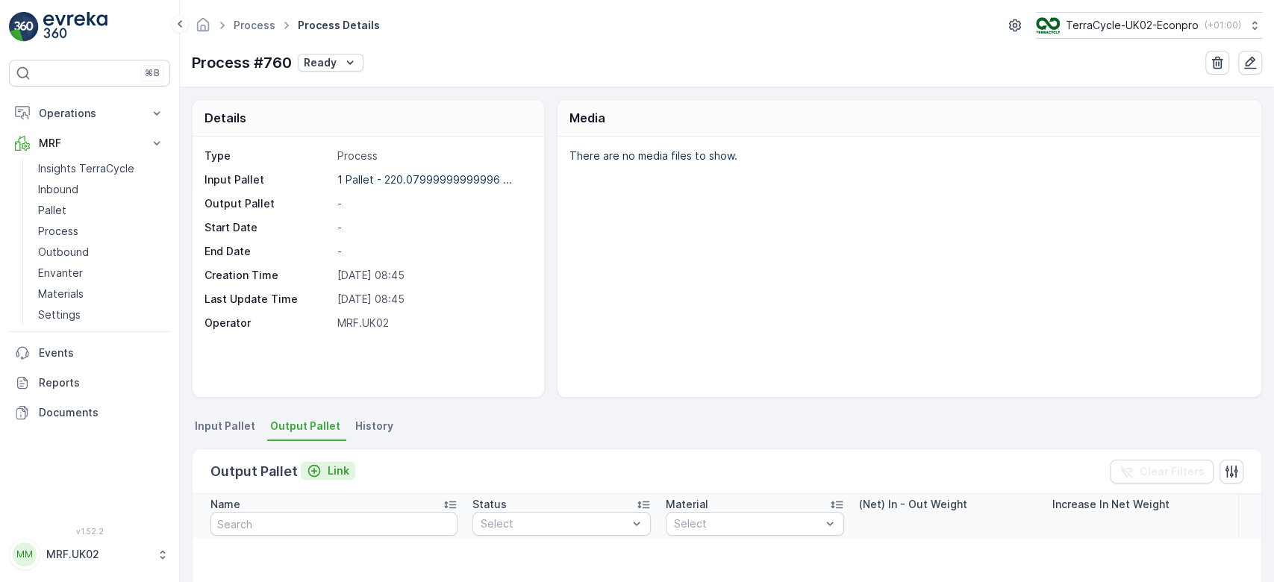
click at [336, 466] on p "Link" at bounding box center [339, 471] width 22 height 15
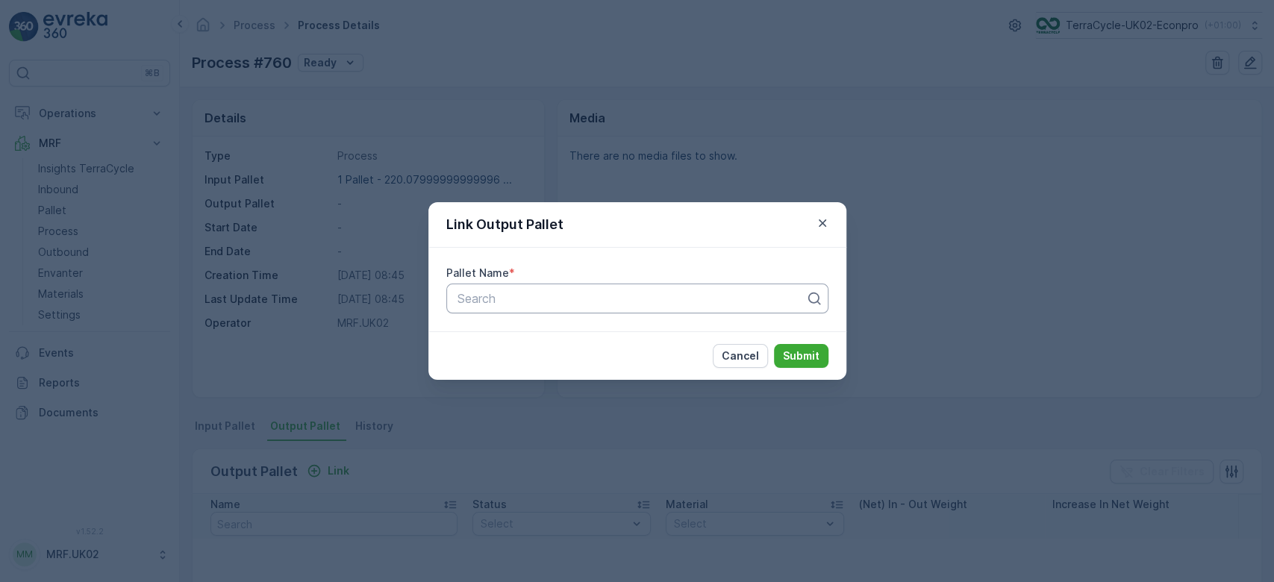
click at [508, 305] on div at bounding box center [631, 298] width 351 height 13
type input "1799"
click at [553, 356] on span "Parcel_UK02 #1799" at bounding box center [509, 360] width 109 height 13
click at [805, 349] on p "Submit" at bounding box center [801, 356] width 37 height 15
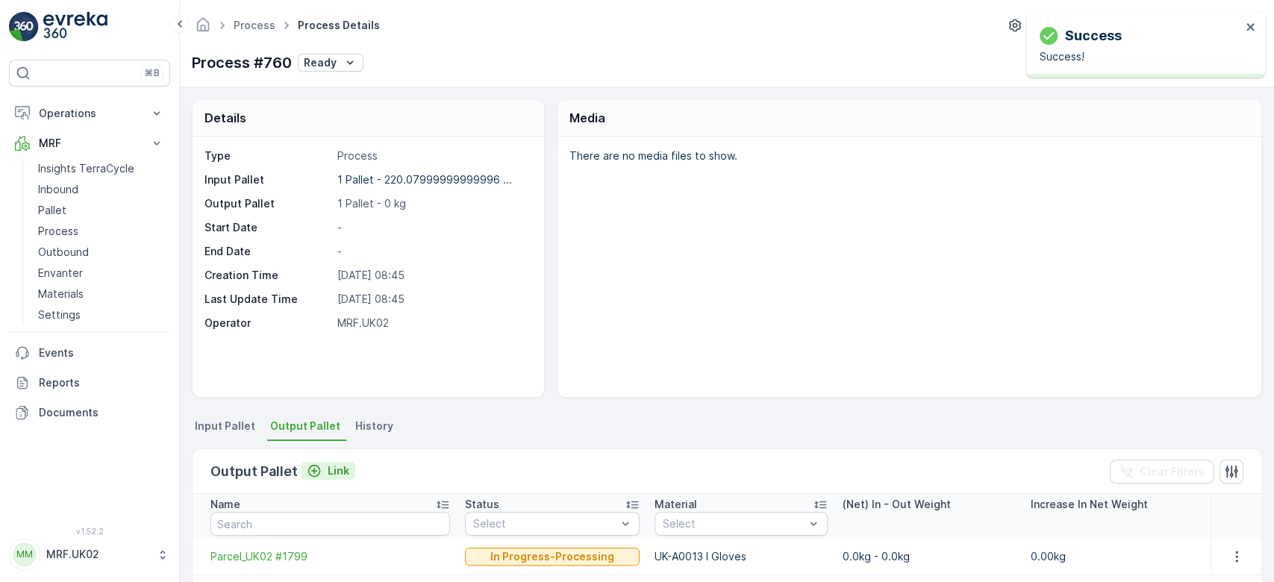
click at [336, 472] on p "Link" at bounding box center [339, 471] width 22 height 15
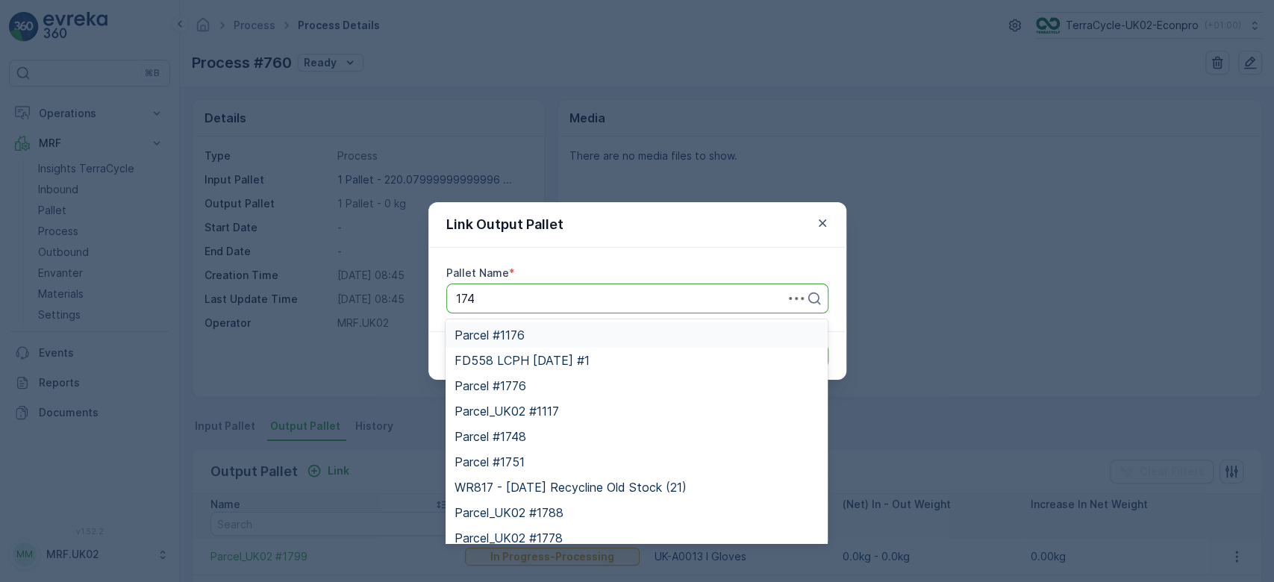
type input "1746"
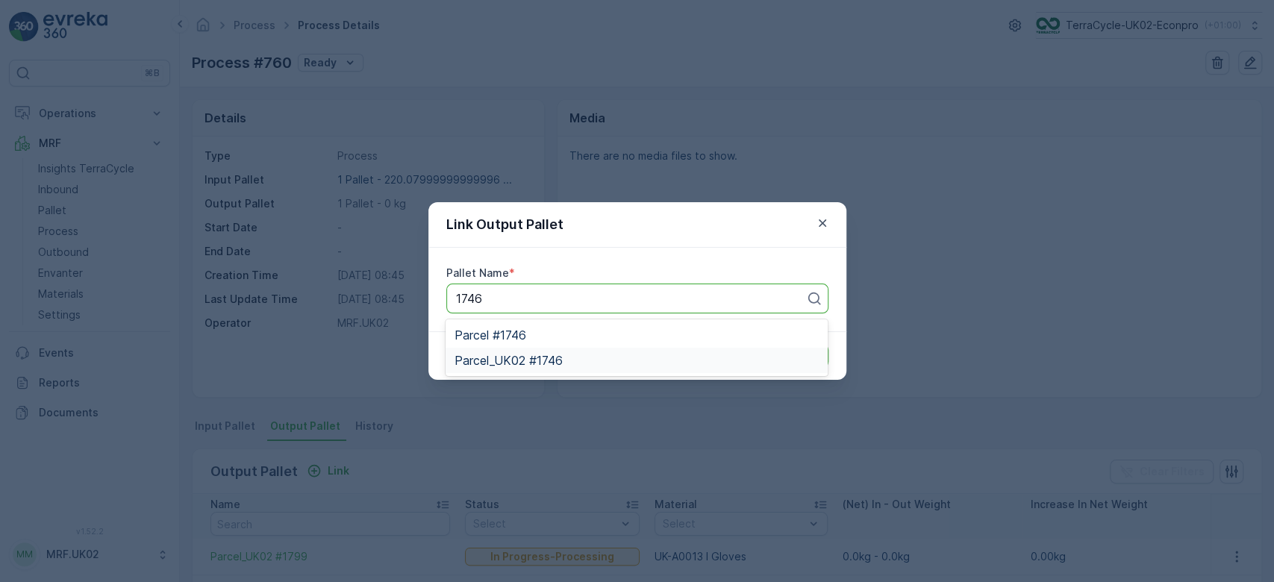
click at [567, 361] on div "Parcel_UK02 #1746" at bounding box center [637, 360] width 364 height 13
click at [802, 352] on p "Submit" at bounding box center [801, 356] width 37 height 15
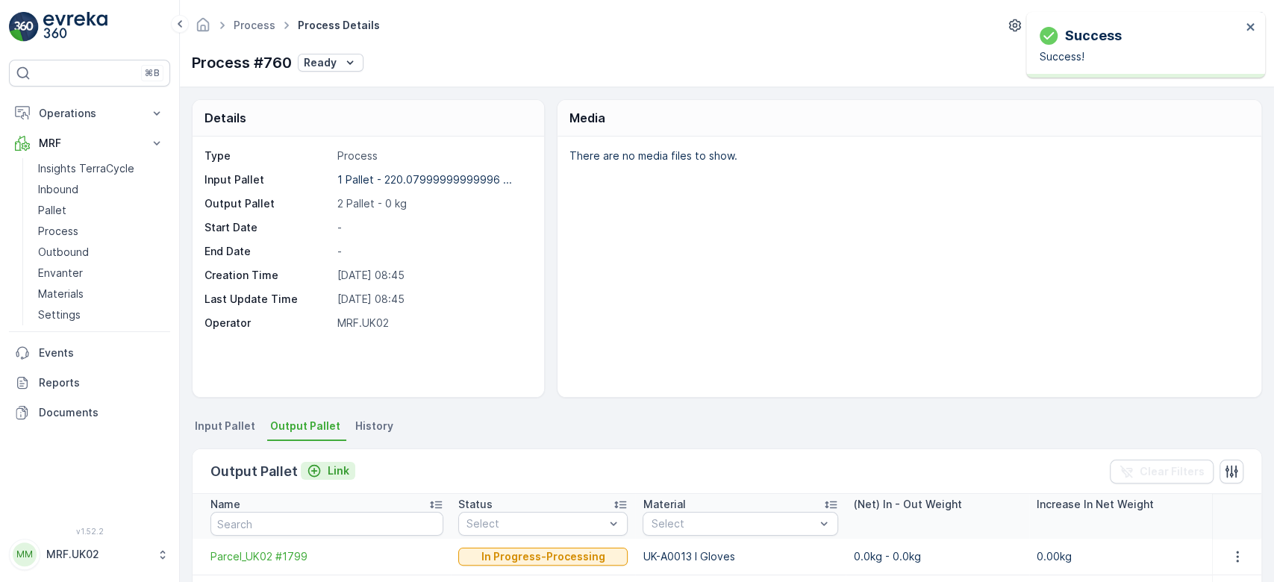
click at [336, 473] on p "Link" at bounding box center [339, 471] width 22 height 15
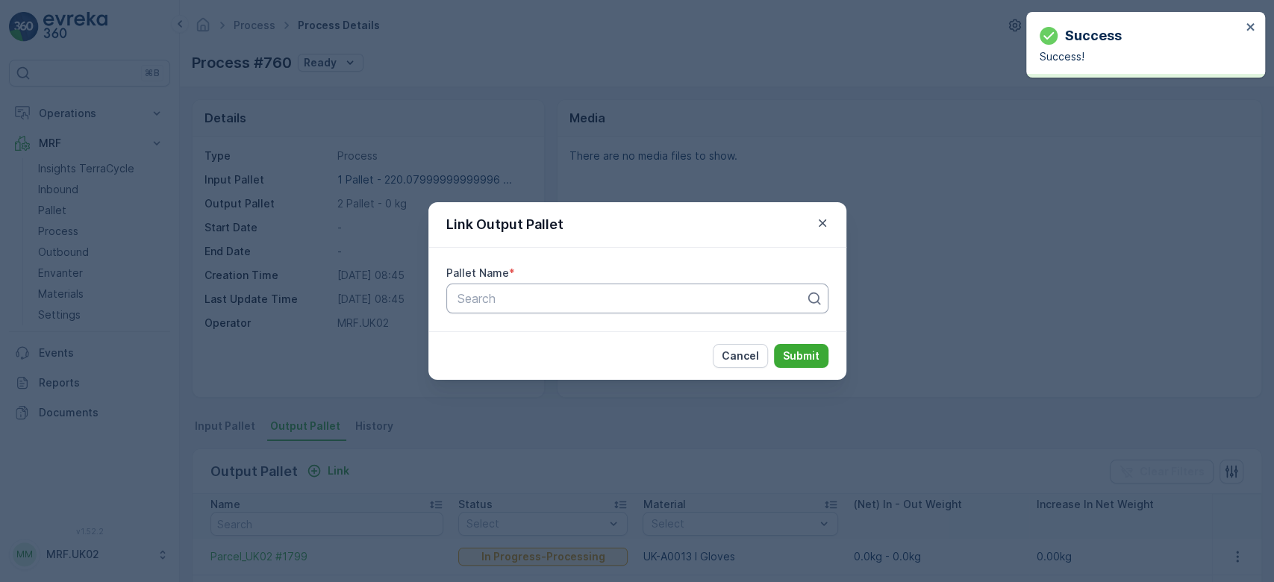
click at [591, 300] on div at bounding box center [631, 298] width 351 height 13
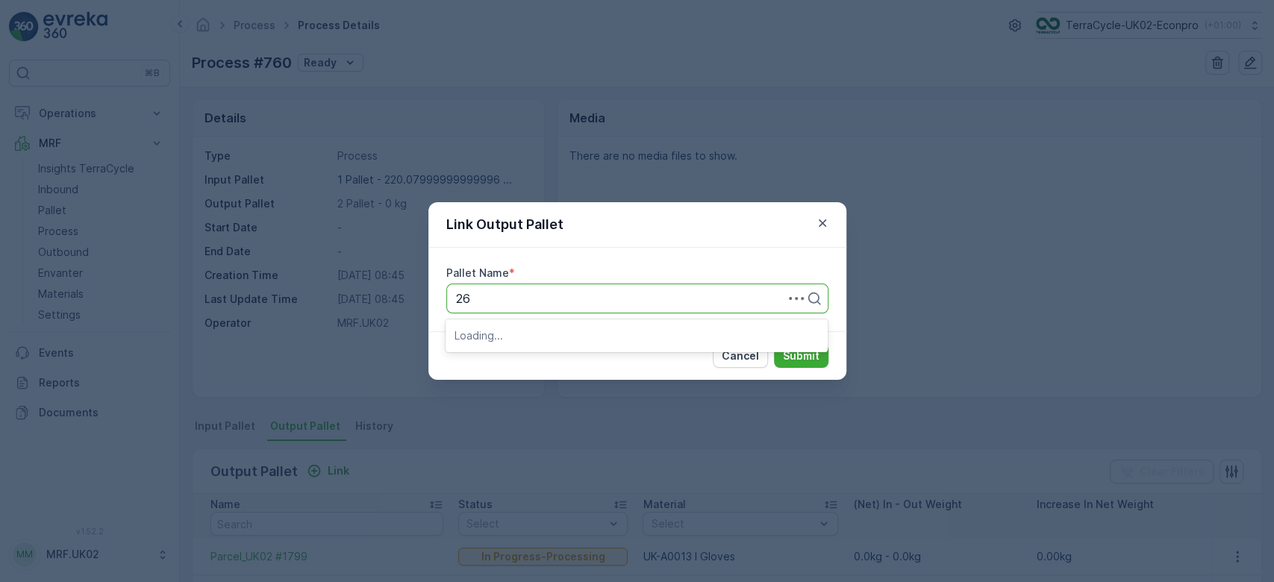
type input "264"
click at [552, 355] on span "Parcel_UK02 #264" at bounding box center [507, 360] width 104 height 13
click at [810, 349] on p "Submit" at bounding box center [801, 356] width 37 height 15
